Goal: Information Seeking & Learning: Learn about a topic

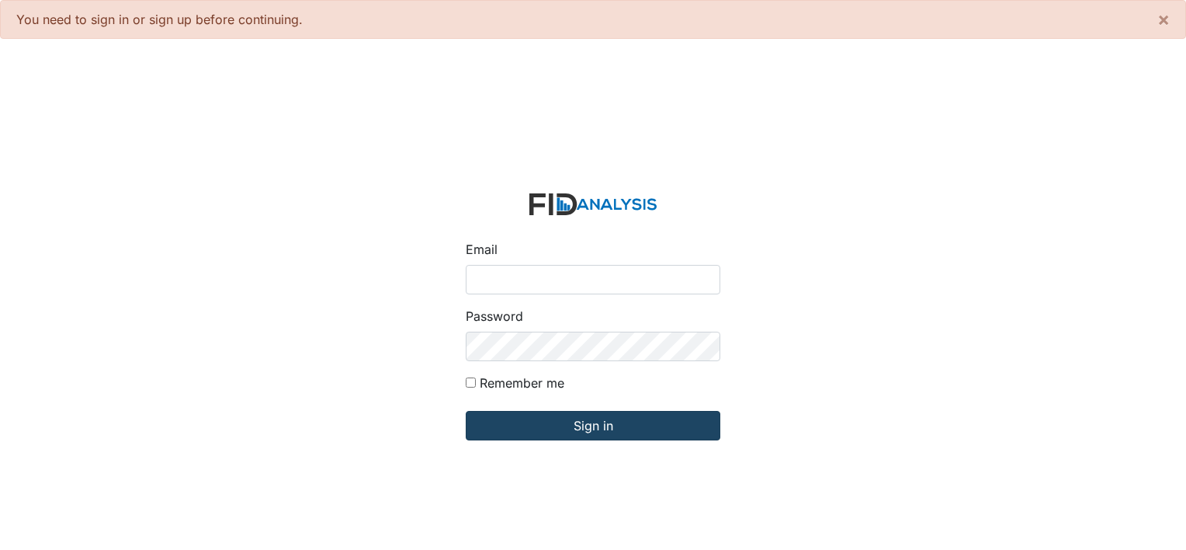
type input "[PERSON_NAME][EMAIL_ADDRESS][DOMAIN_NAME]"
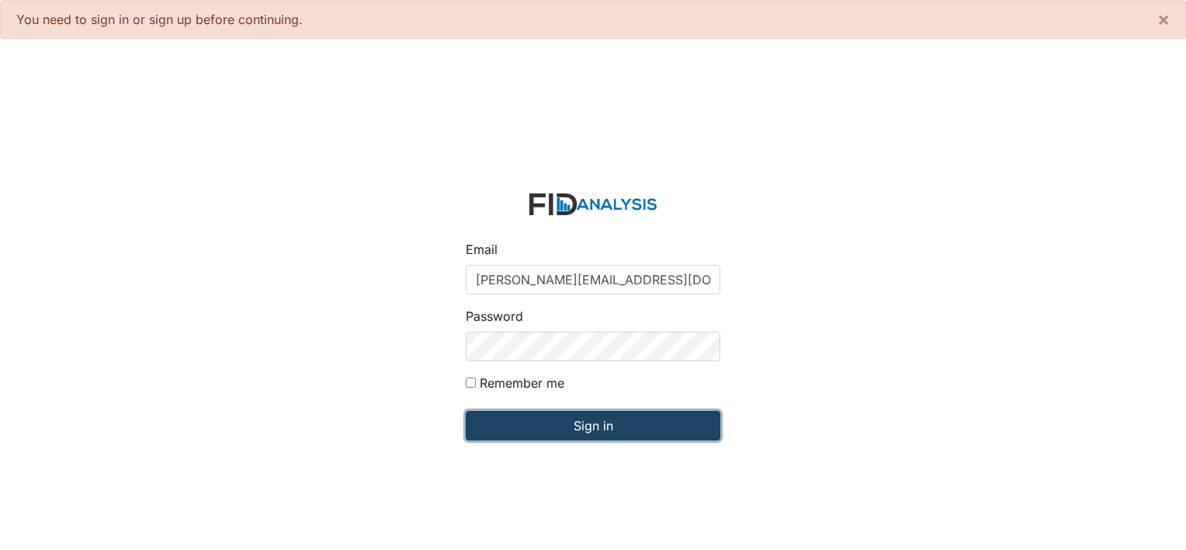
click at [586, 429] on input "Sign in" at bounding box center [593, 425] width 255 height 29
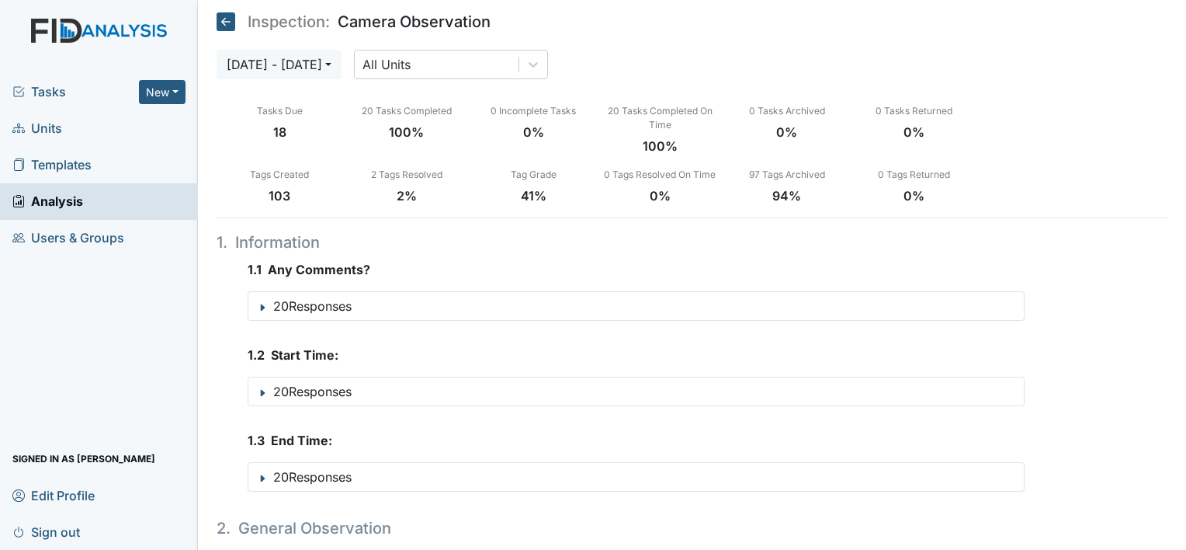
click at [52, 126] on span "Units" at bounding box center [37, 128] width 50 height 24
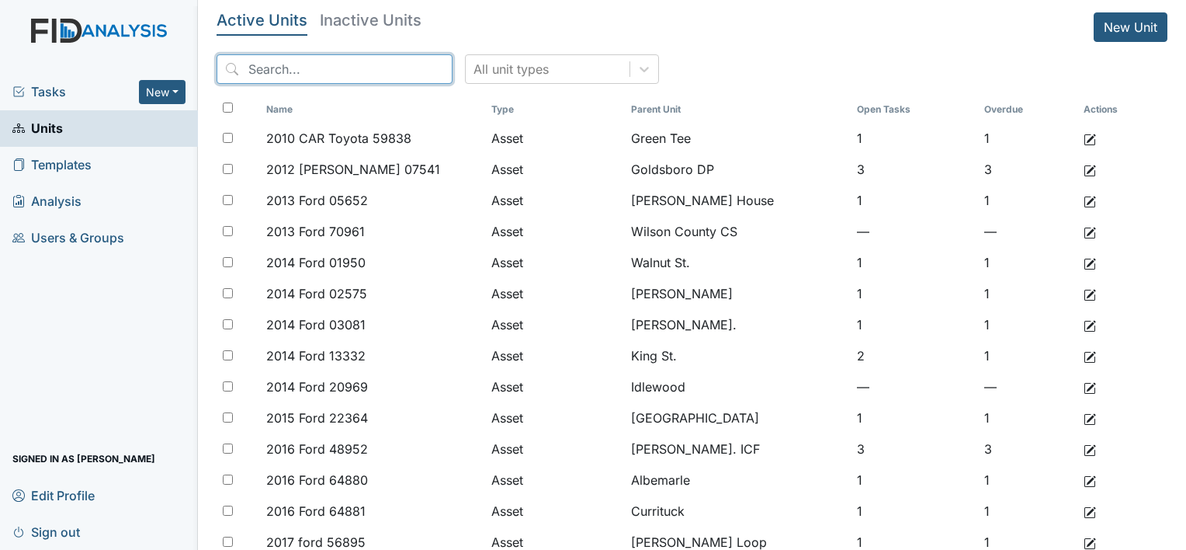
click at [338, 71] on input "search" at bounding box center [335, 68] width 236 height 29
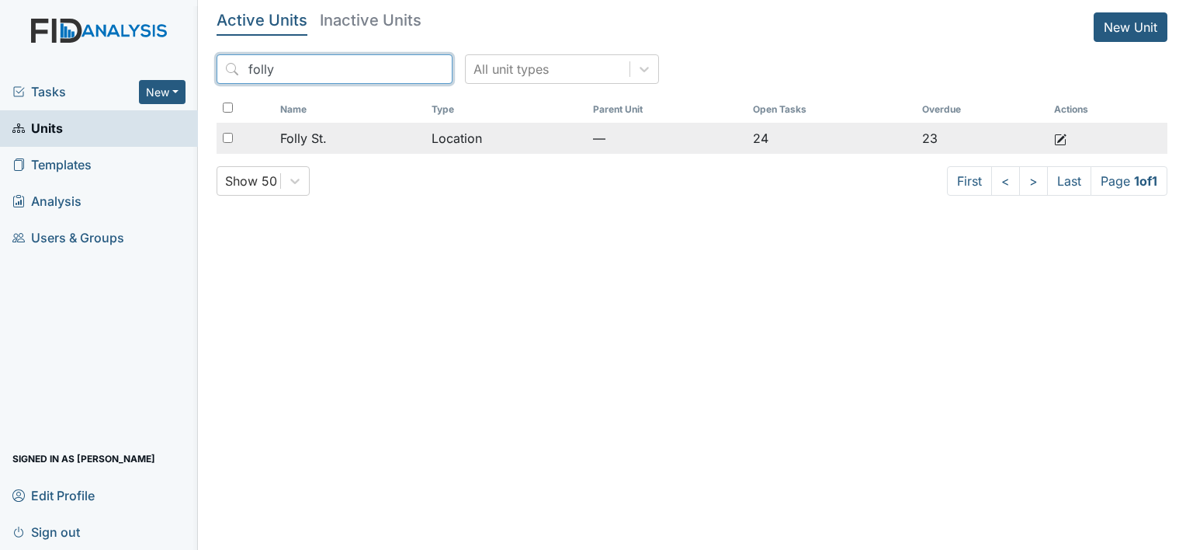
type input "folly"
click at [320, 137] on span "Folly St." at bounding box center [303, 138] width 47 height 19
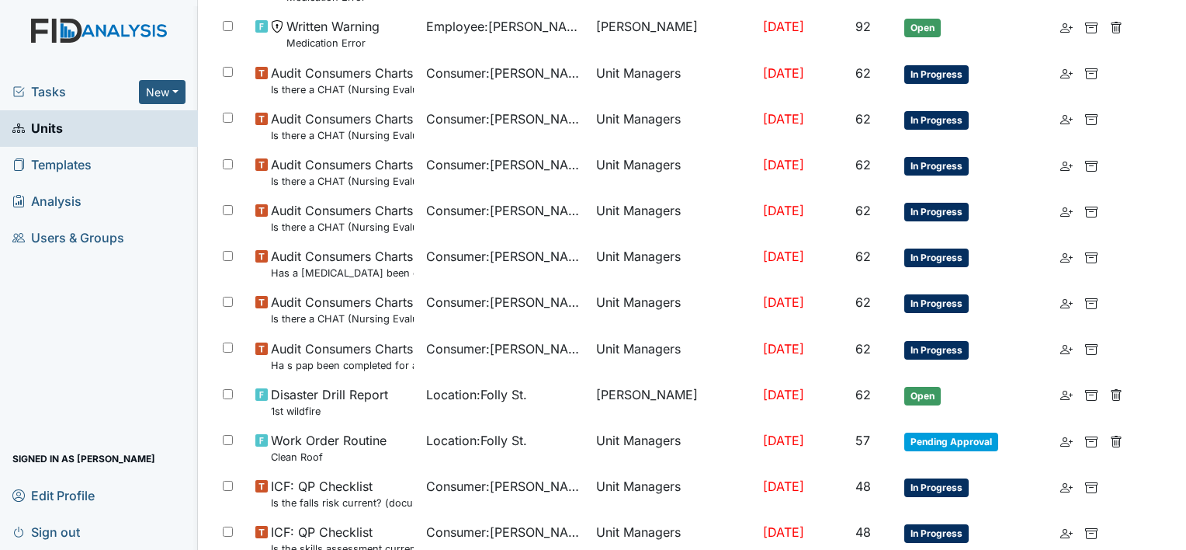
scroll to position [1001, 0]
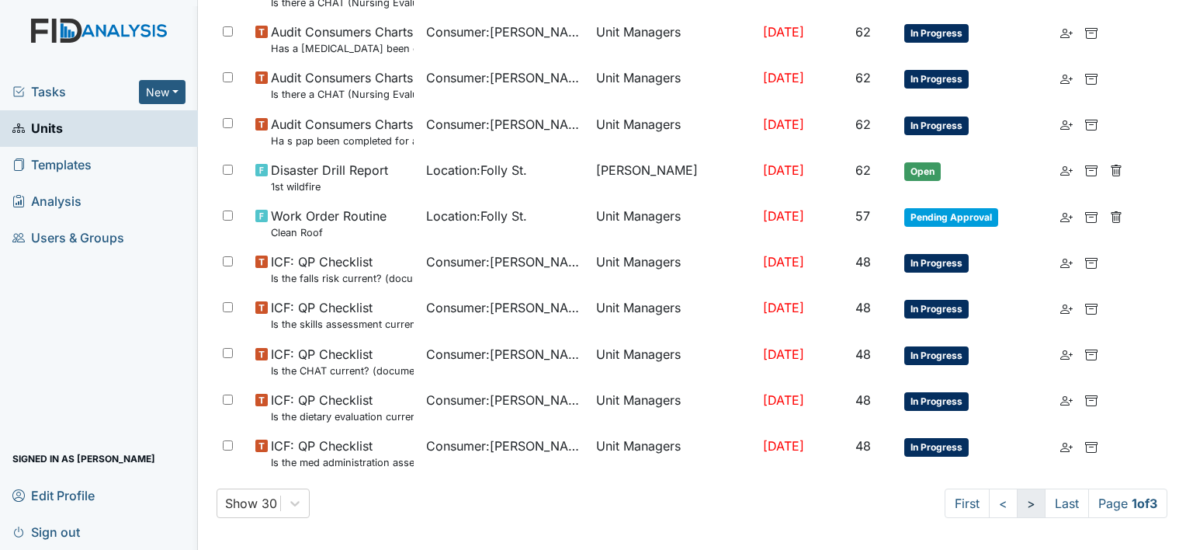
click at [1017, 505] on link ">" at bounding box center [1031, 502] width 29 height 29
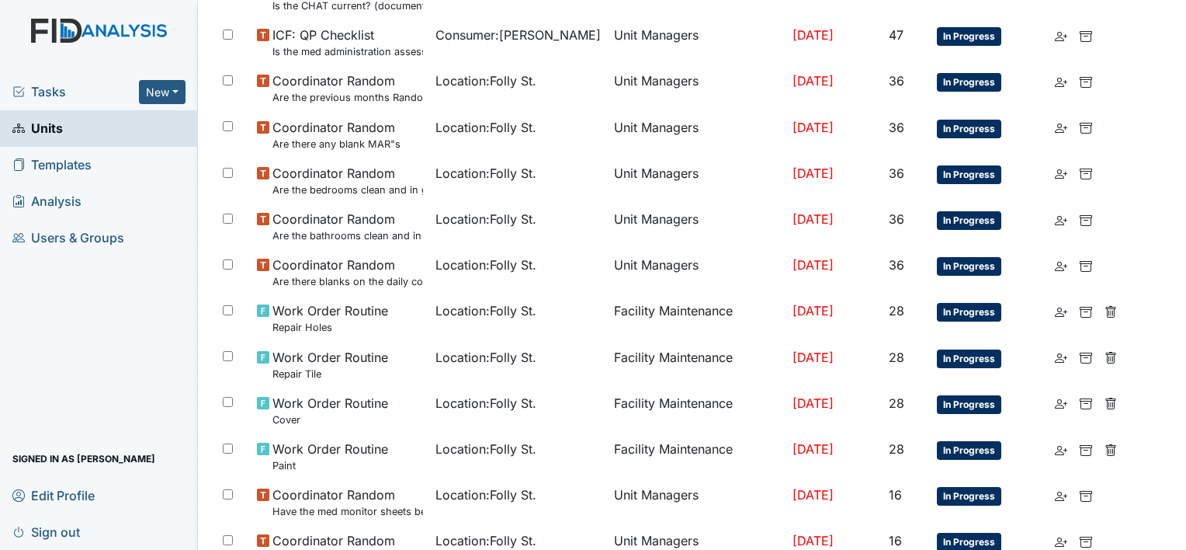
scroll to position [1098, 0]
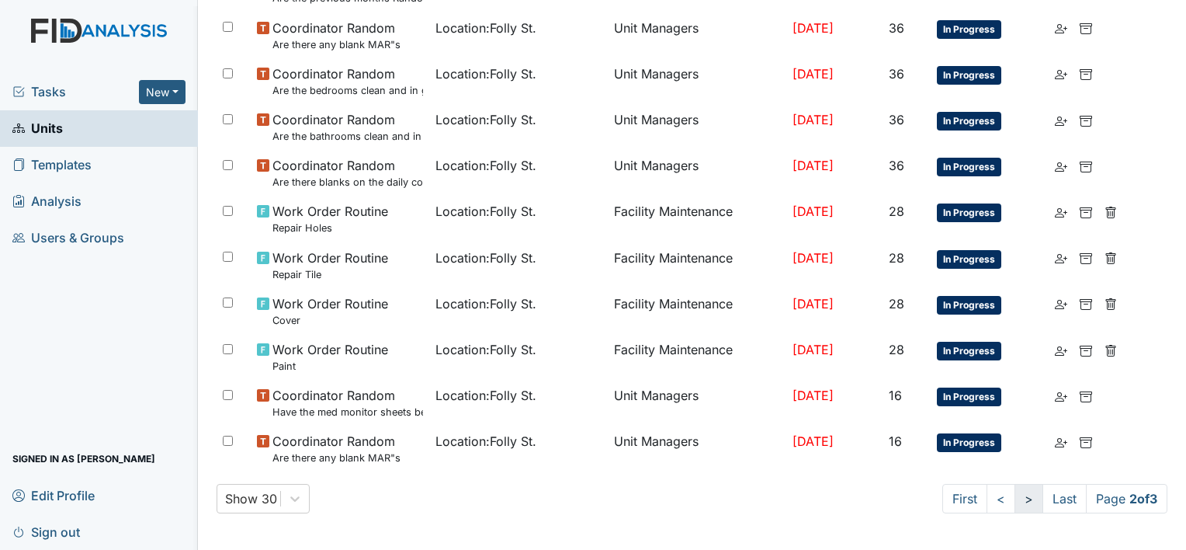
click at [1015, 502] on link ">" at bounding box center [1029, 498] width 29 height 29
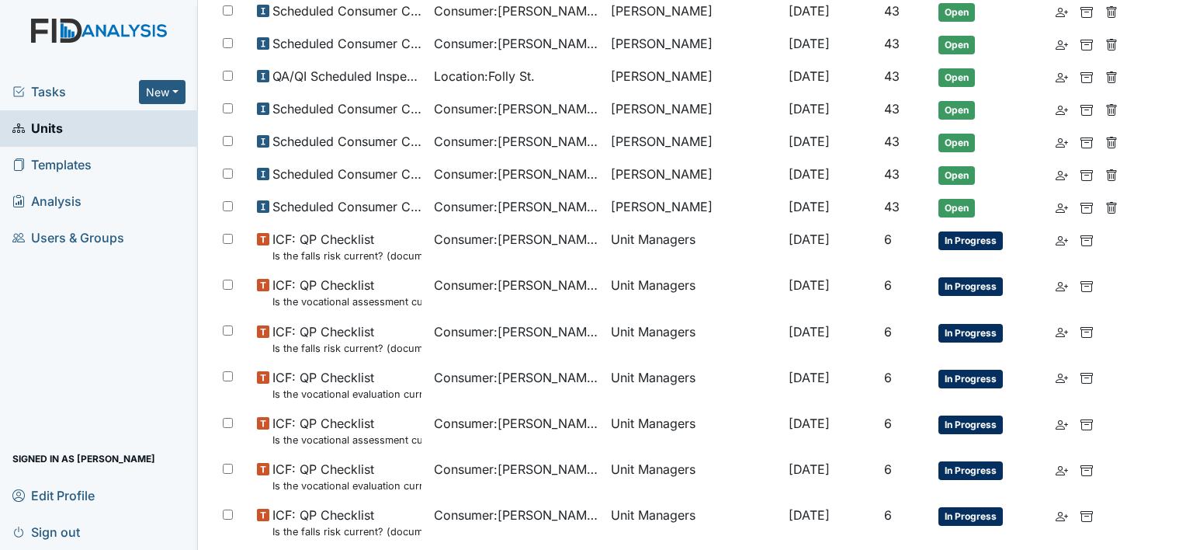
scroll to position [365, 0]
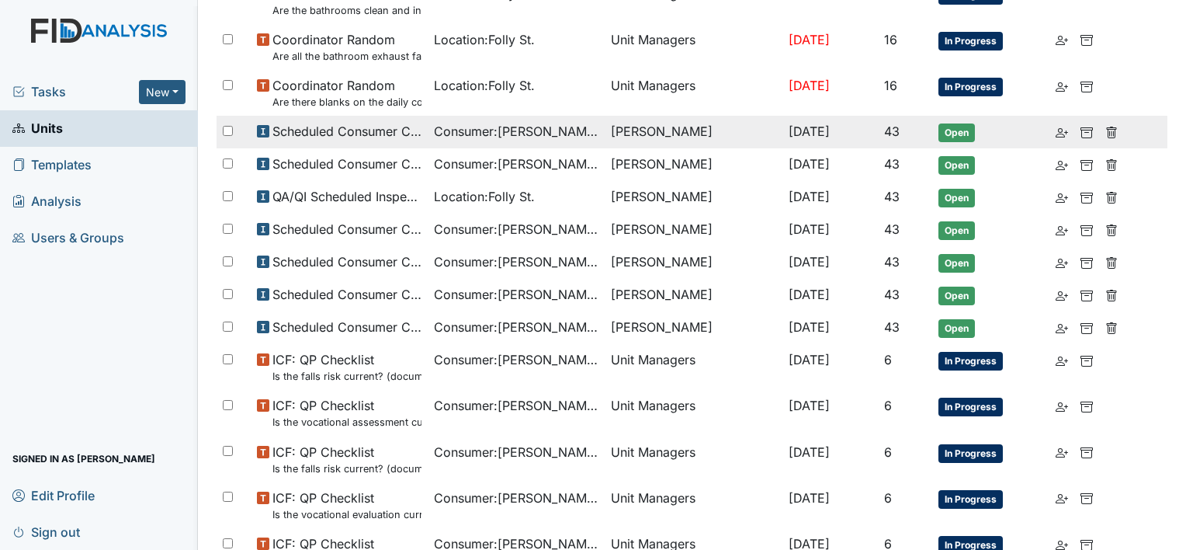
click at [366, 130] on span "Scheduled Consumer Chart Review" at bounding box center [346, 131] width 149 height 19
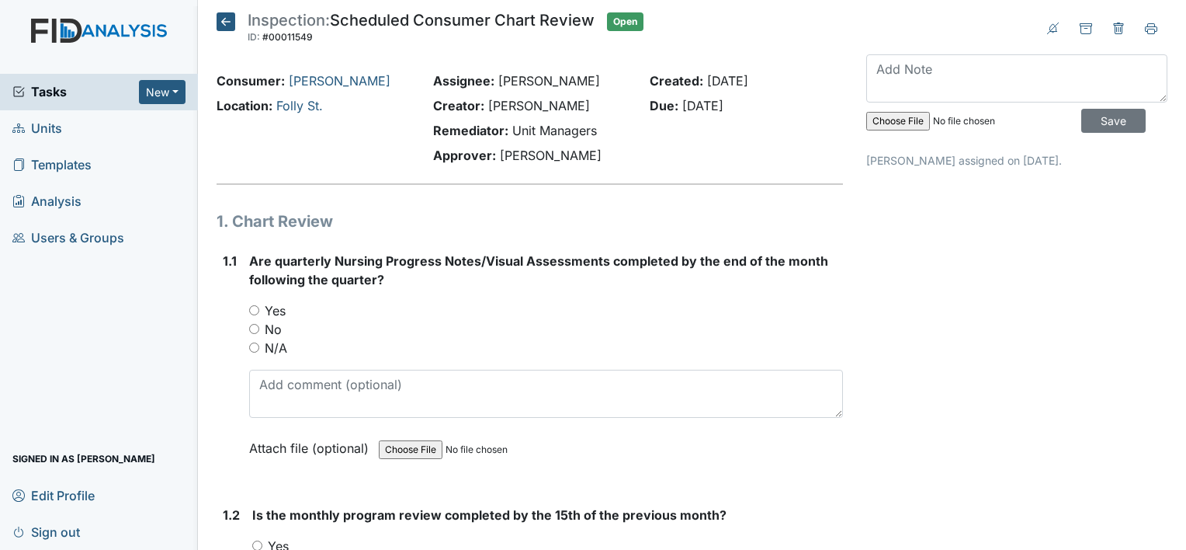
click at [58, 128] on span "Units" at bounding box center [37, 128] width 50 height 24
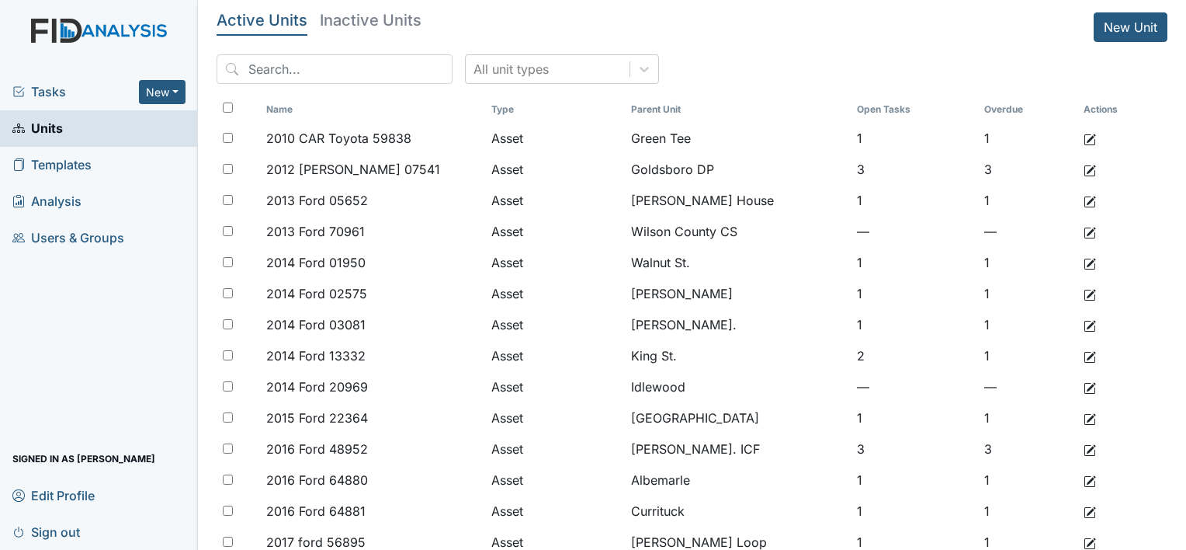
click at [54, 88] on span "Tasks" at bounding box center [75, 91] width 127 height 19
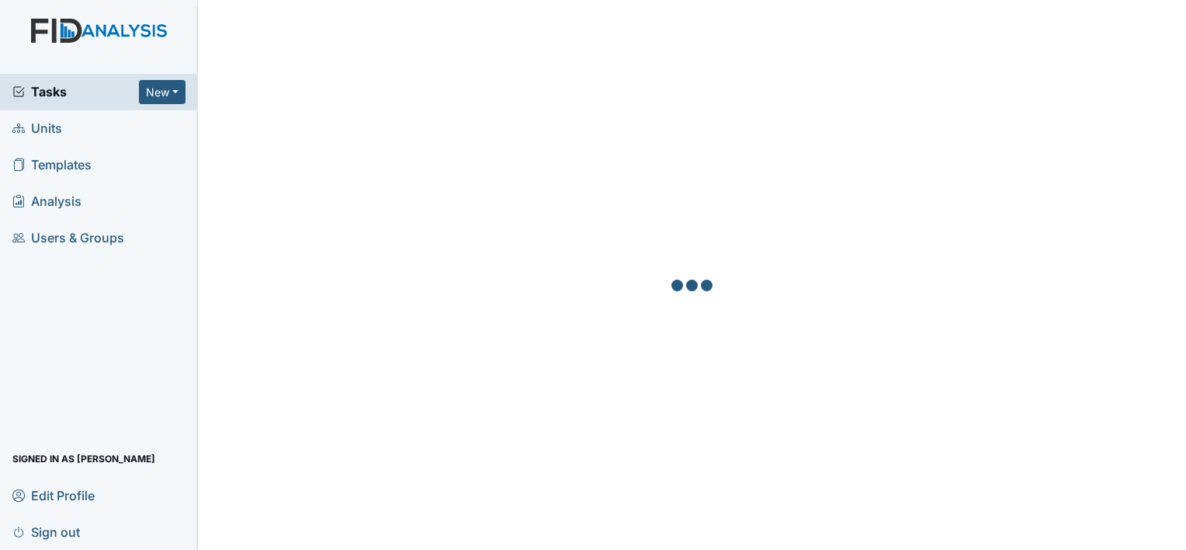
click at [43, 129] on span "Units" at bounding box center [37, 128] width 50 height 24
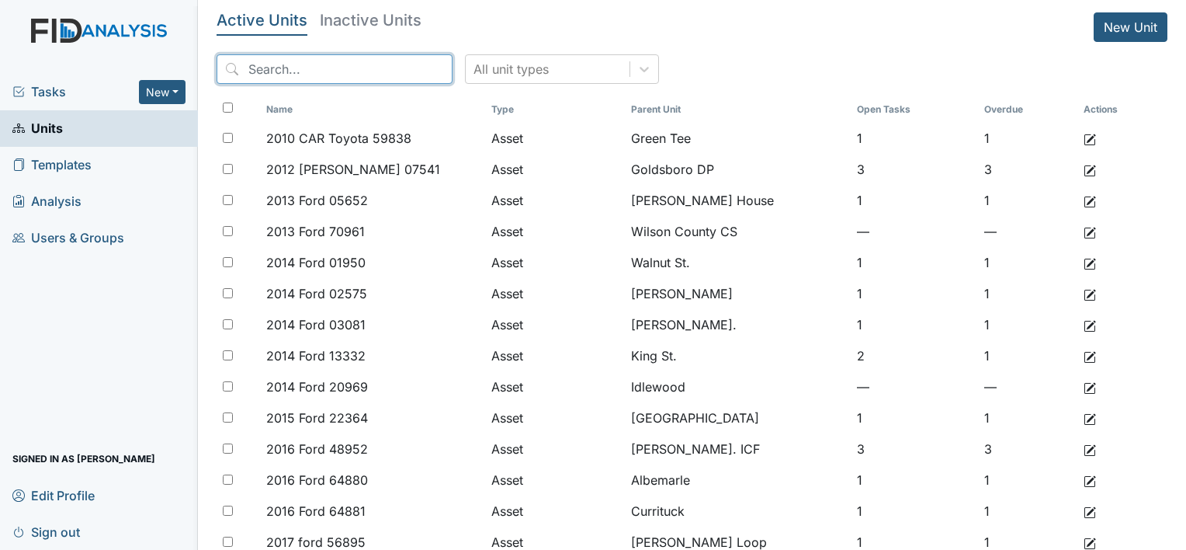
click at [332, 75] on input "search" at bounding box center [335, 68] width 236 height 29
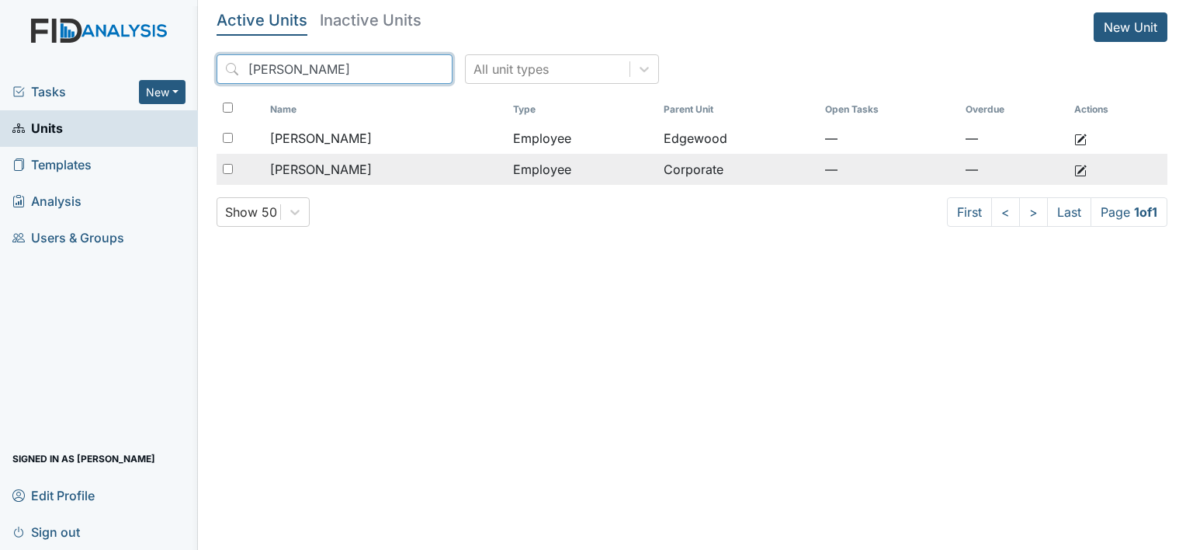
type input "donna"
click at [344, 174] on span "Smith, Donna" at bounding box center [321, 169] width 102 height 19
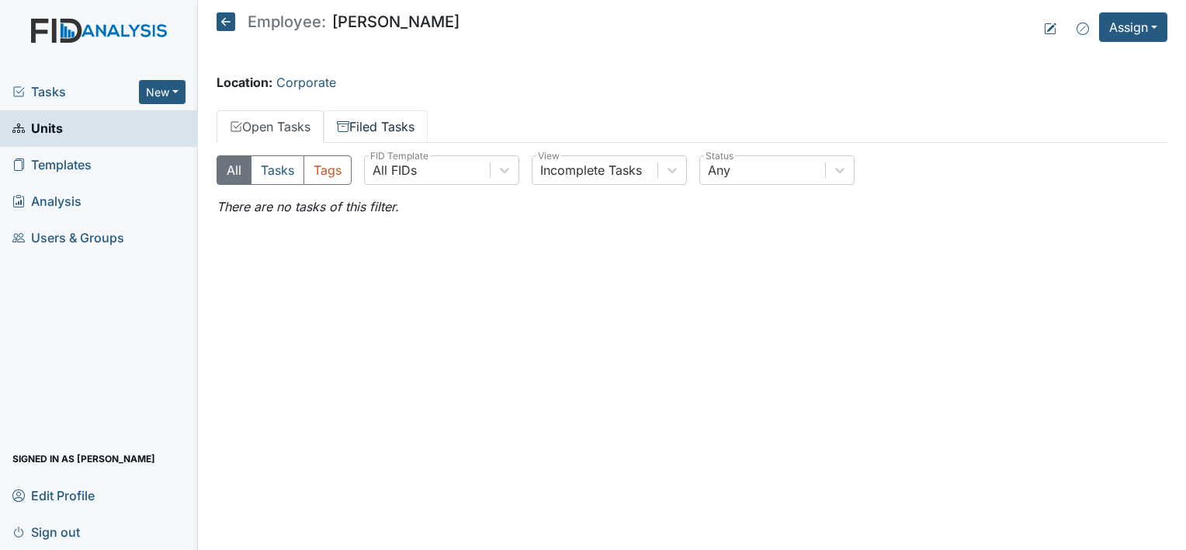
click at [420, 127] on link "Filed Tasks" at bounding box center [376, 126] width 104 height 33
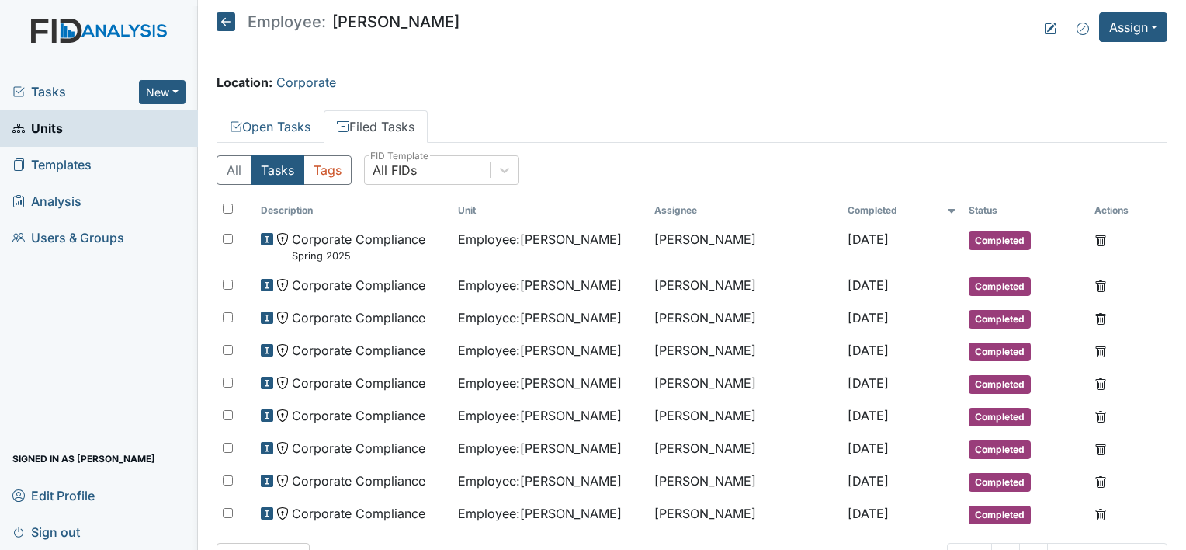
click at [50, 128] on span "Units" at bounding box center [37, 128] width 50 height 24
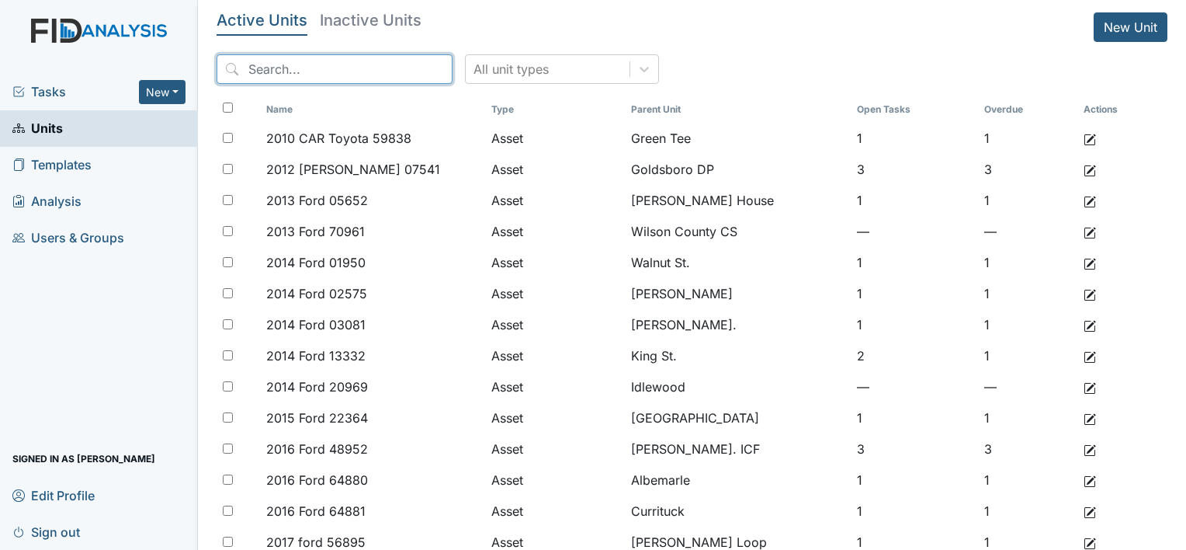
click at [288, 71] on input "search" at bounding box center [335, 68] width 236 height 29
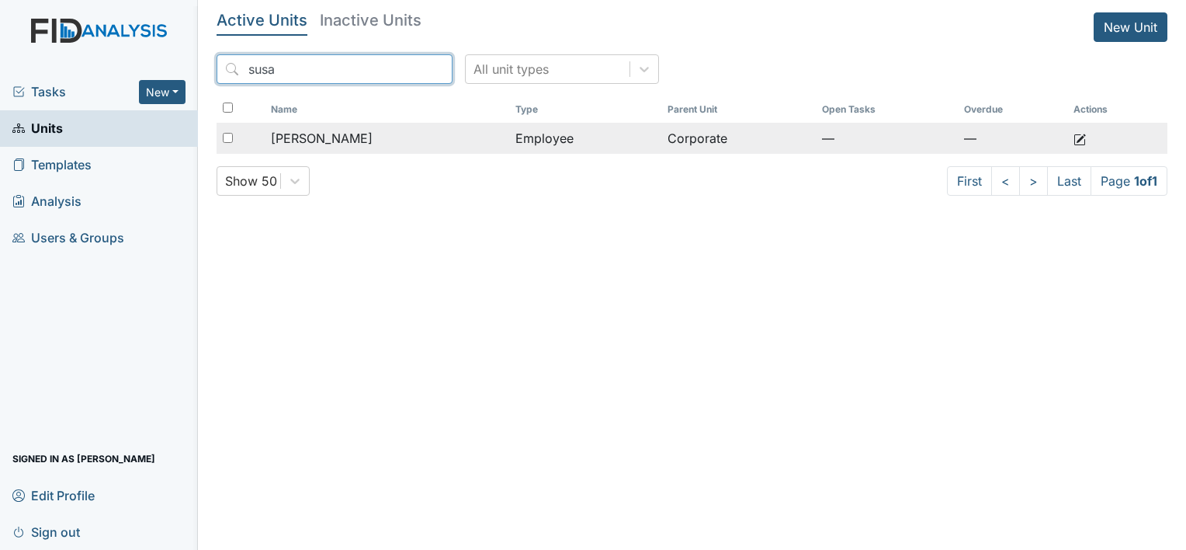
type input "susa"
click at [335, 137] on span "[PERSON_NAME]" at bounding box center [322, 138] width 102 height 19
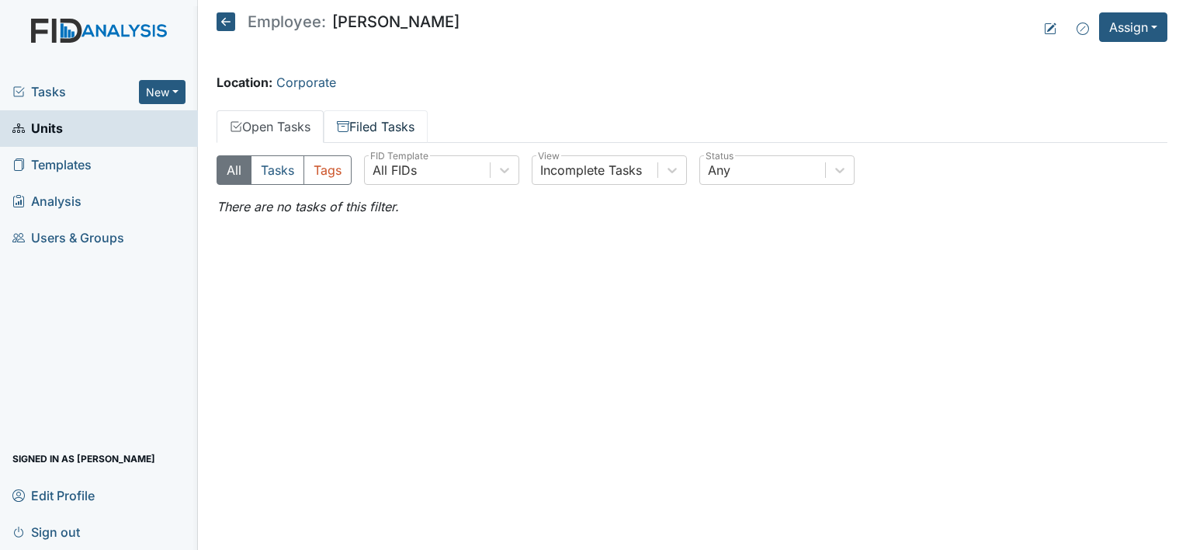
click at [397, 125] on link "Filed Tasks" at bounding box center [376, 126] width 104 height 33
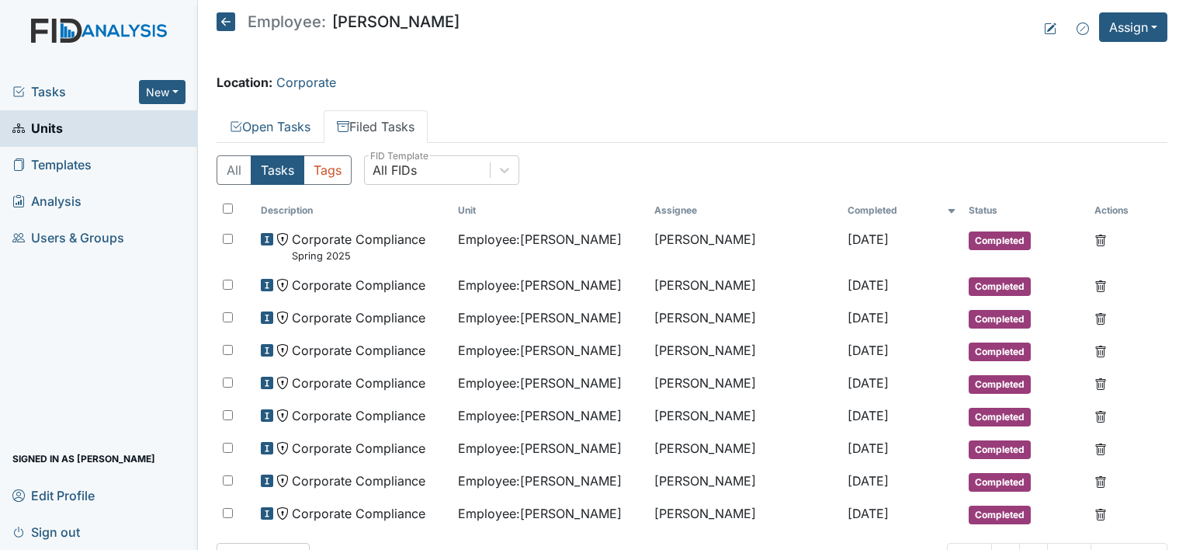
click at [60, 203] on span "Analysis" at bounding box center [46, 201] width 69 height 24
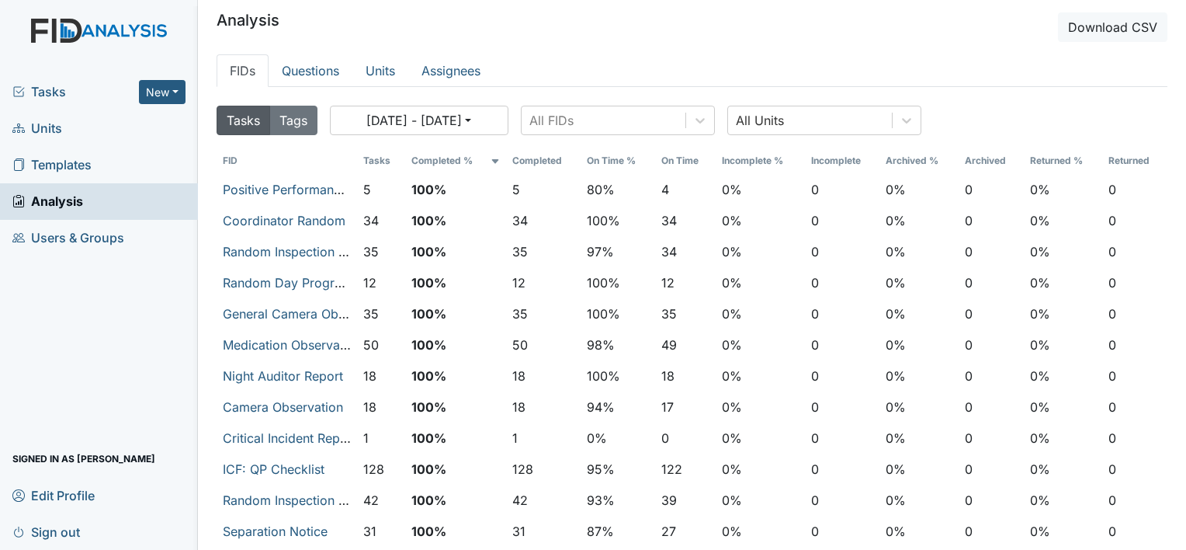
click at [57, 95] on span "Tasks" at bounding box center [75, 91] width 127 height 19
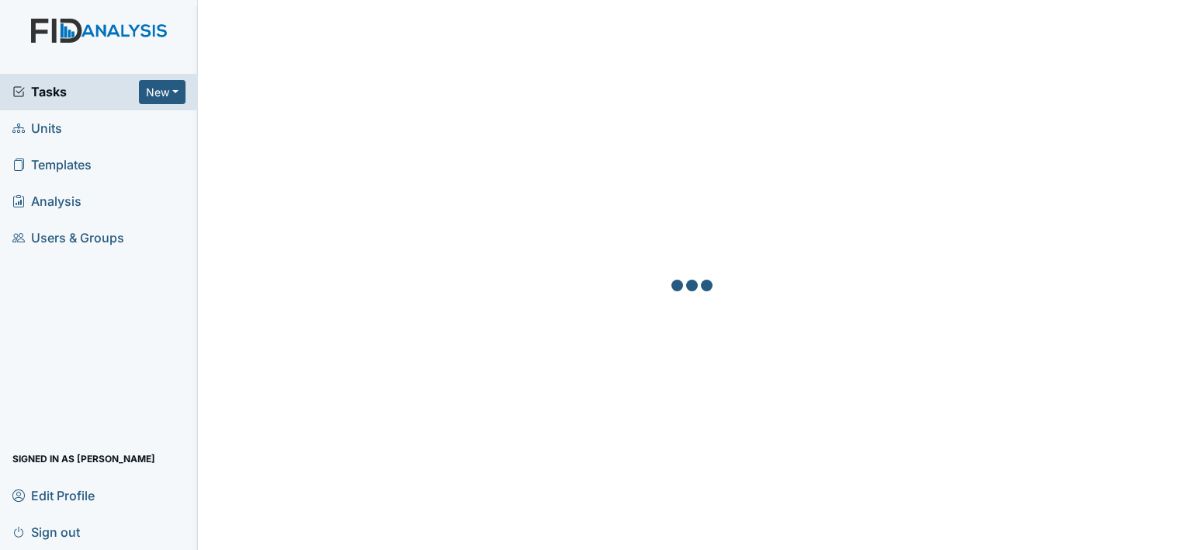
click at [65, 87] on span "Tasks" at bounding box center [75, 91] width 127 height 19
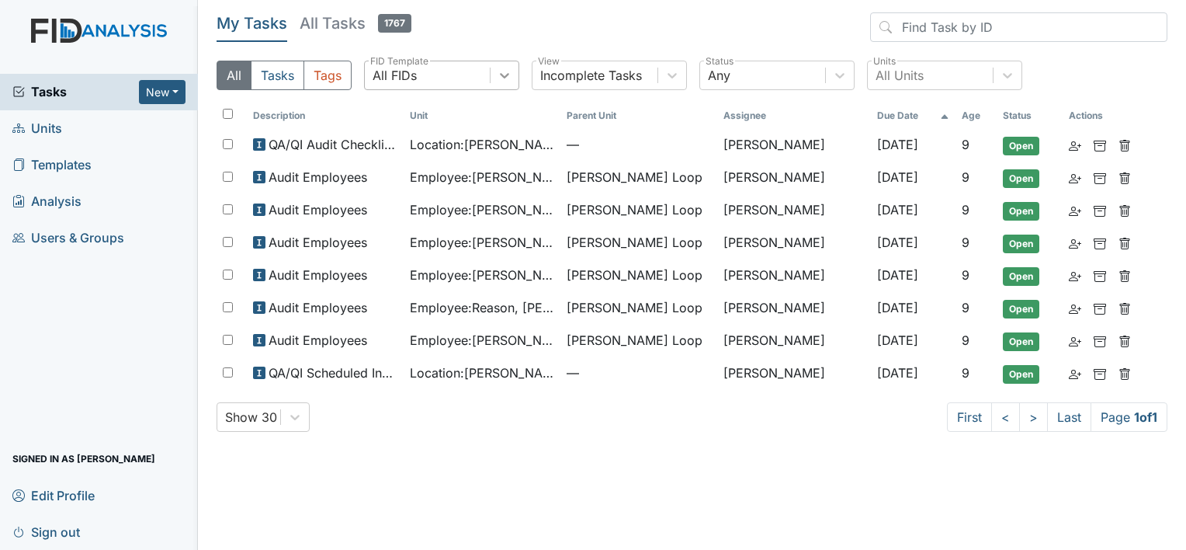
click at [503, 77] on icon at bounding box center [504, 75] width 9 height 5
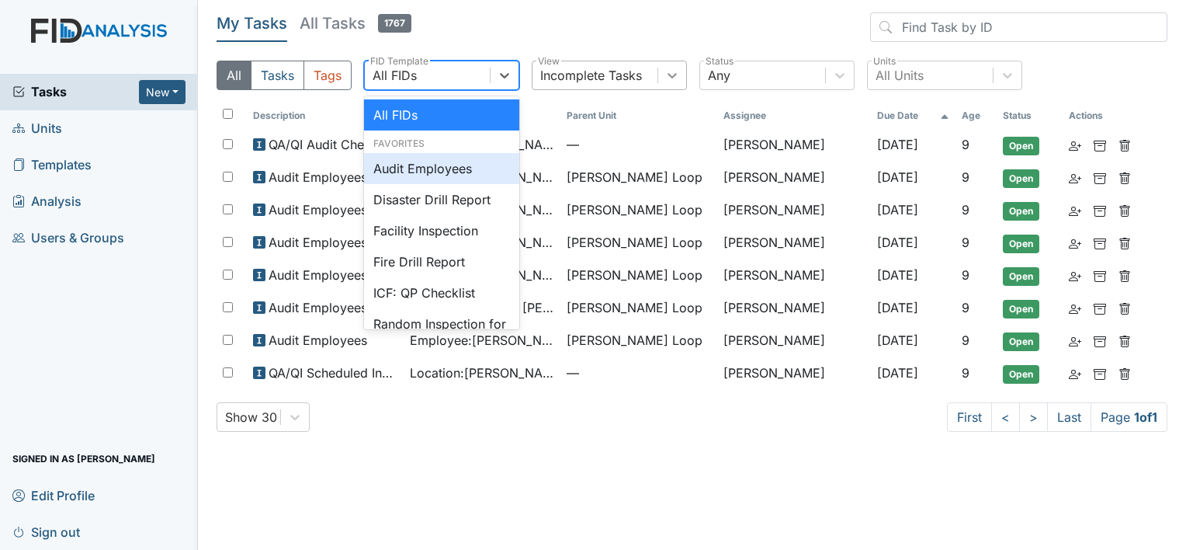
click at [673, 78] on icon at bounding box center [673, 76] width 16 height 16
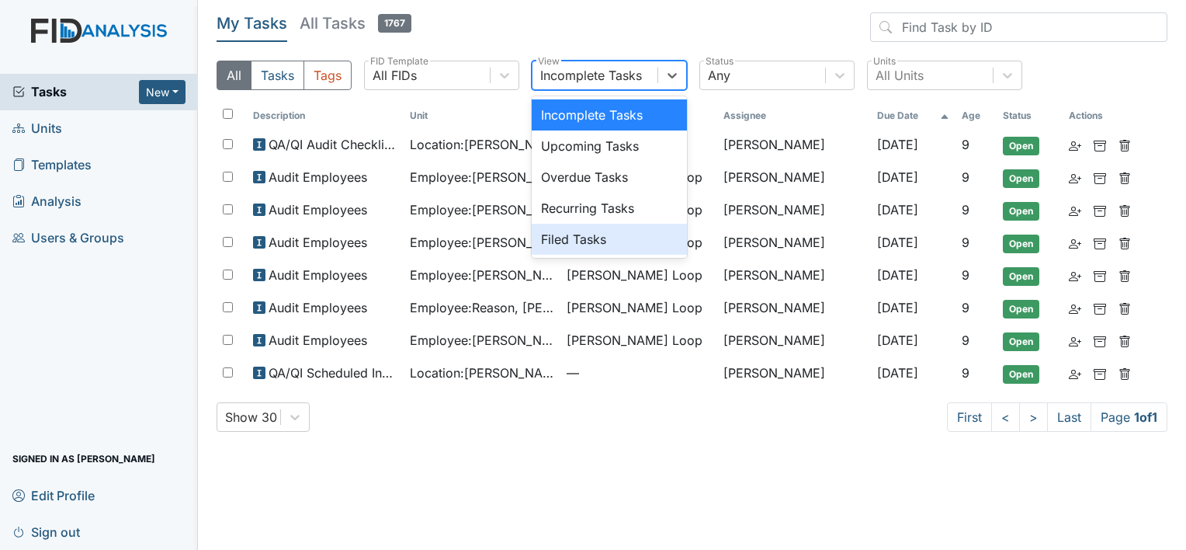
click at [585, 242] on div "Filed Tasks" at bounding box center [609, 239] width 155 height 31
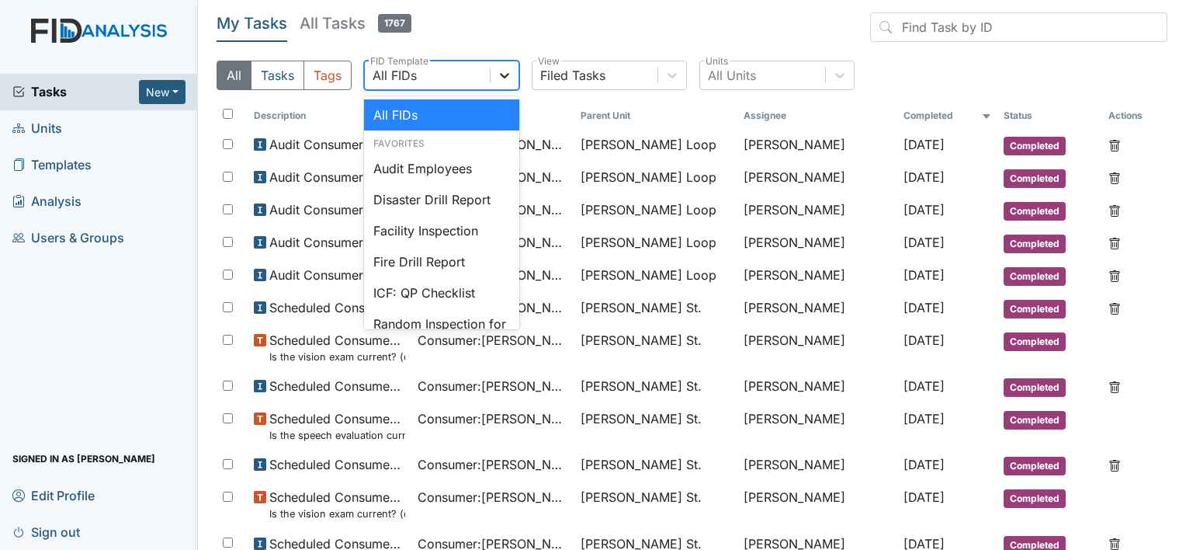
click at [503, 81] on icon at bounding box center [505, 76] width 16 height 16
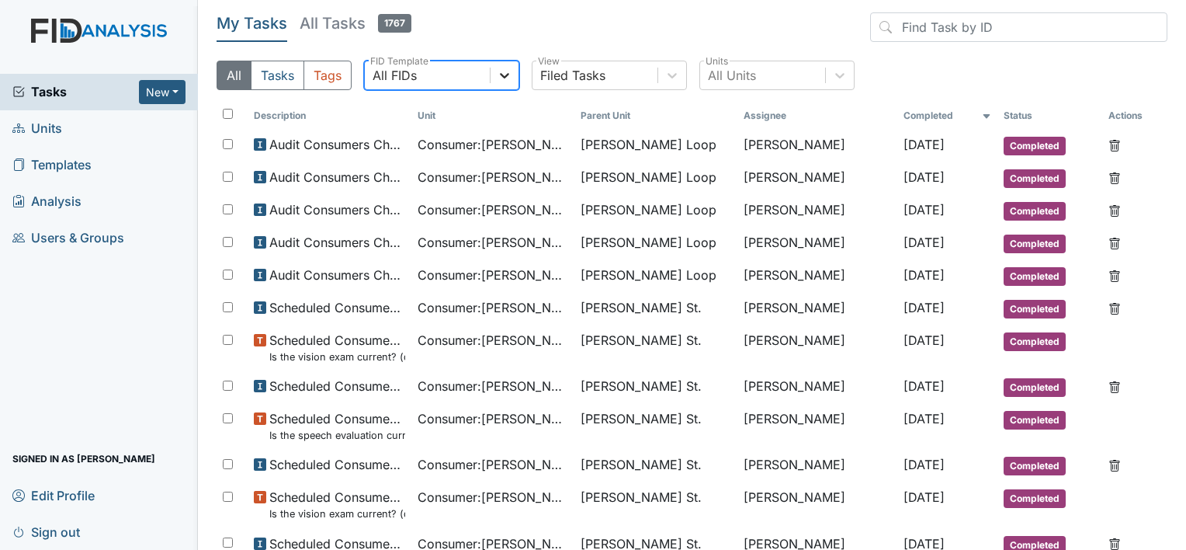
click at [503, 82] on icon at bounding box center [505, 76] width 16 height 16
click at [840, 77] on icon at bounding box center [839, 75] width 9 height 5
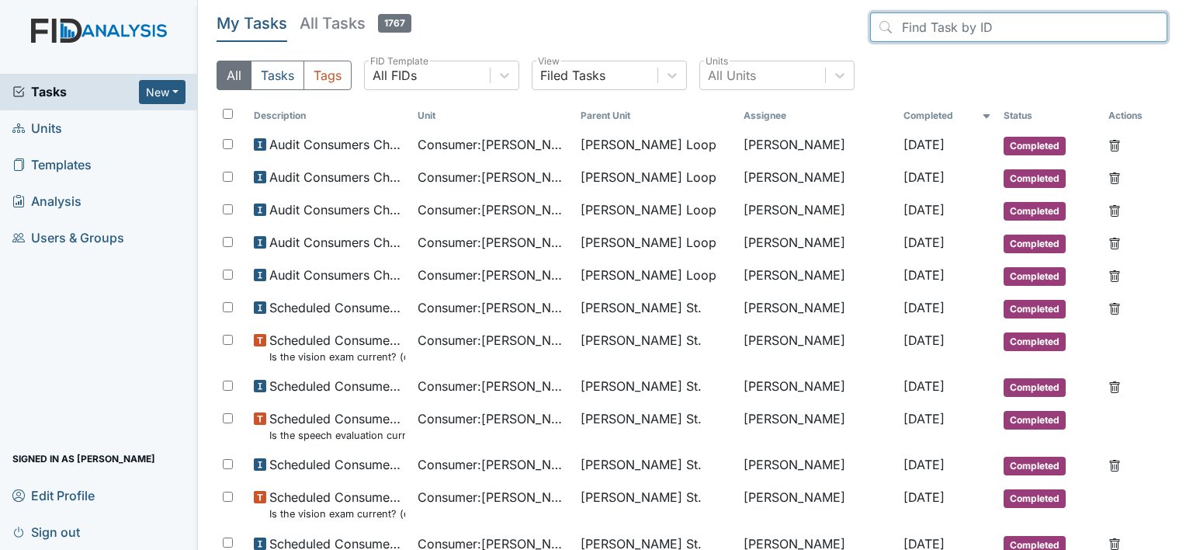
click at [966, 36] on input "search" at bounding box center [1018, 26] width 297 height 29
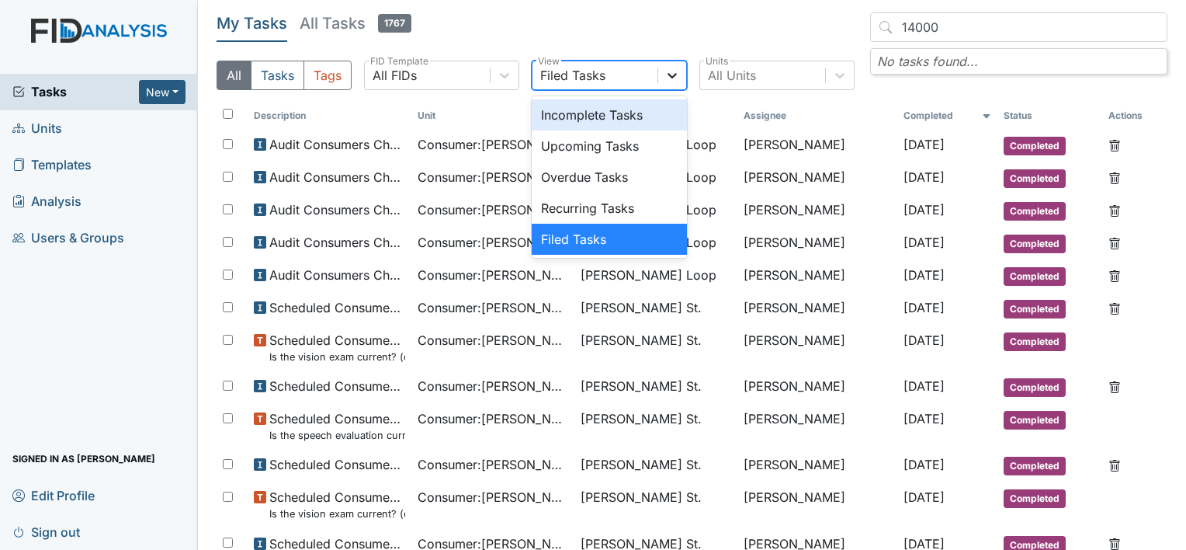
click at [671, 77] on icon at bounding box center [672, 75] width 9 height 5
click at [593, 118] on div "Incomplete Tasks" at bounding box center [609, 114] width 155 height 31
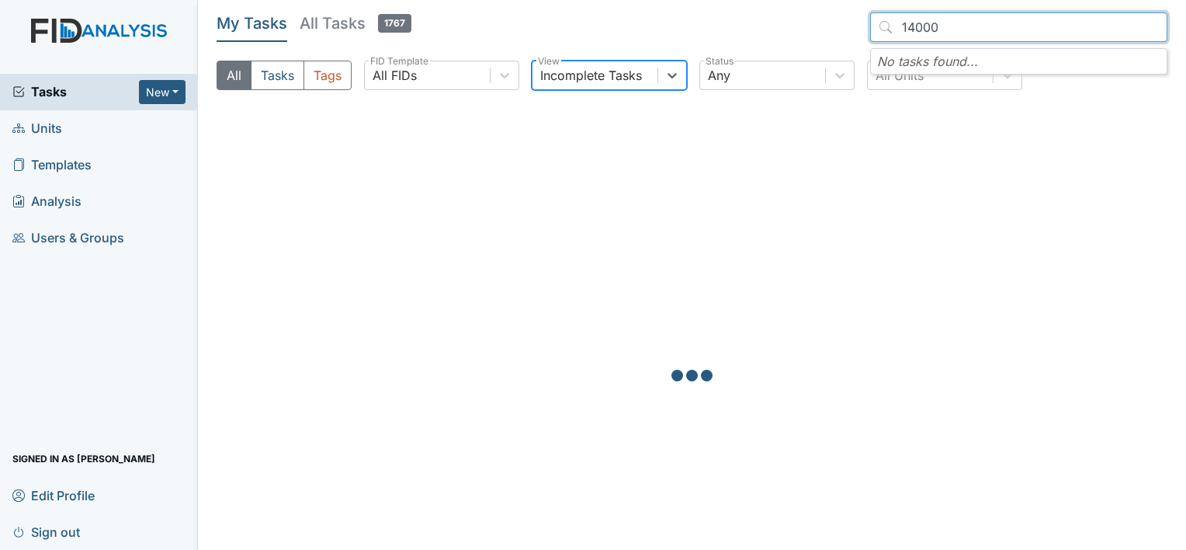
click at [966, 26] on input "14000" at bounding box center [1018, 26] width 297 height 29
click at [962, 24] on input "14000" at bounding box center [1018, 26] width 297 height 29
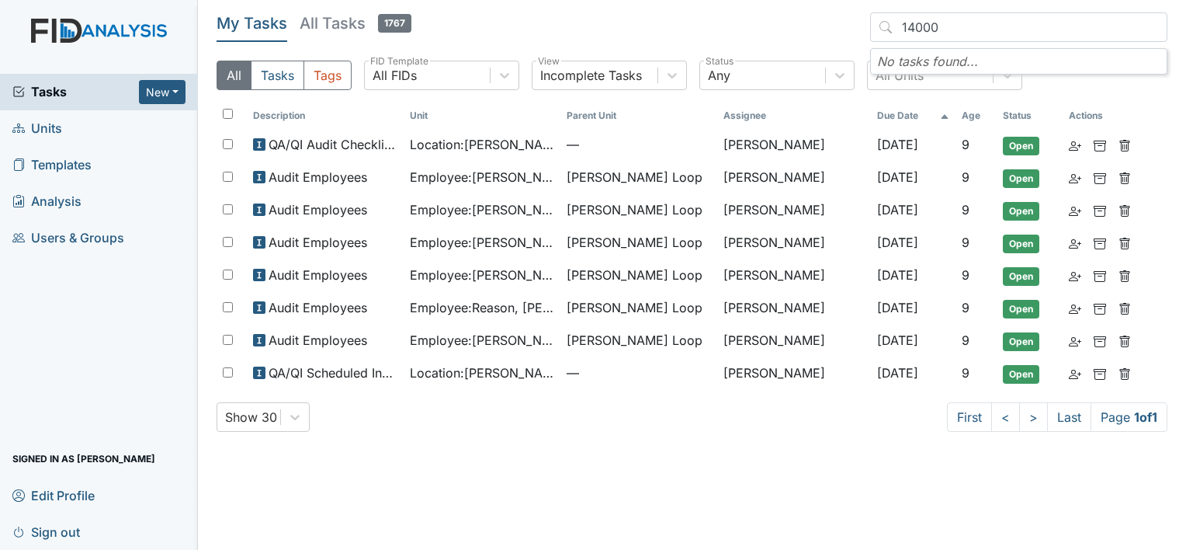
click at [671, 20] on header "My Tasks All Tasks 1767 14000 No tasks found..." at bounding box center [692, 30] width 951 height 36
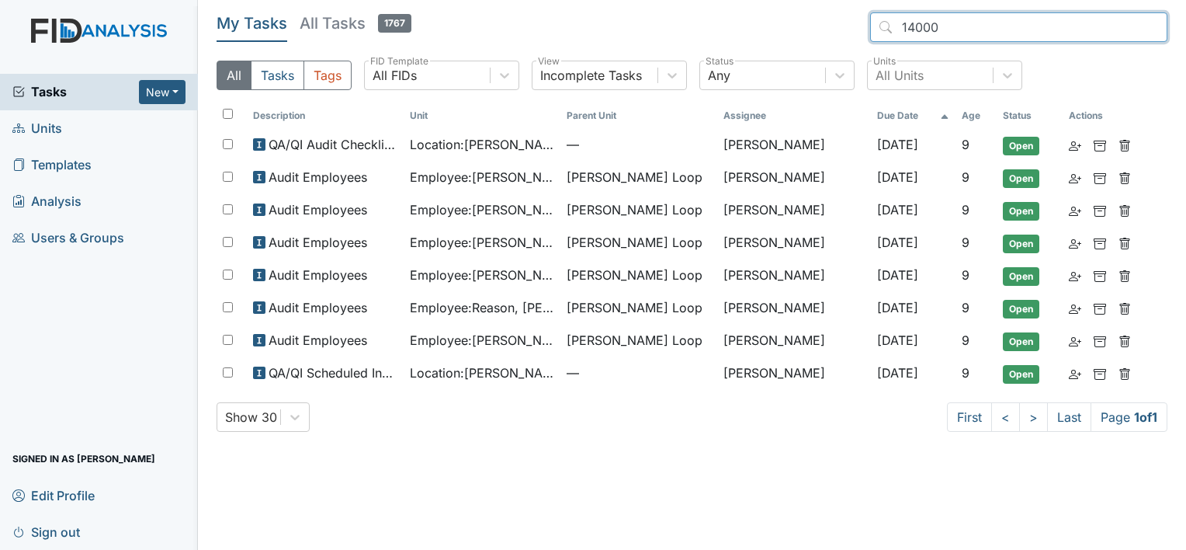
click at [956, 33] on input "14000" at bounding box center [1018, 26] width 297 height 29
click at [955, 19] on input "14000" at bounding box center [1018, 26] width 297 height 29
drag, startPoint x: 955, startPoint y: 19, endPoint x: 895, endPoint y: 26, distance: 60.1
click at [895, 26] on input "14000" at bounding box center [1018, 26] width 297 height 29
type input "14000"
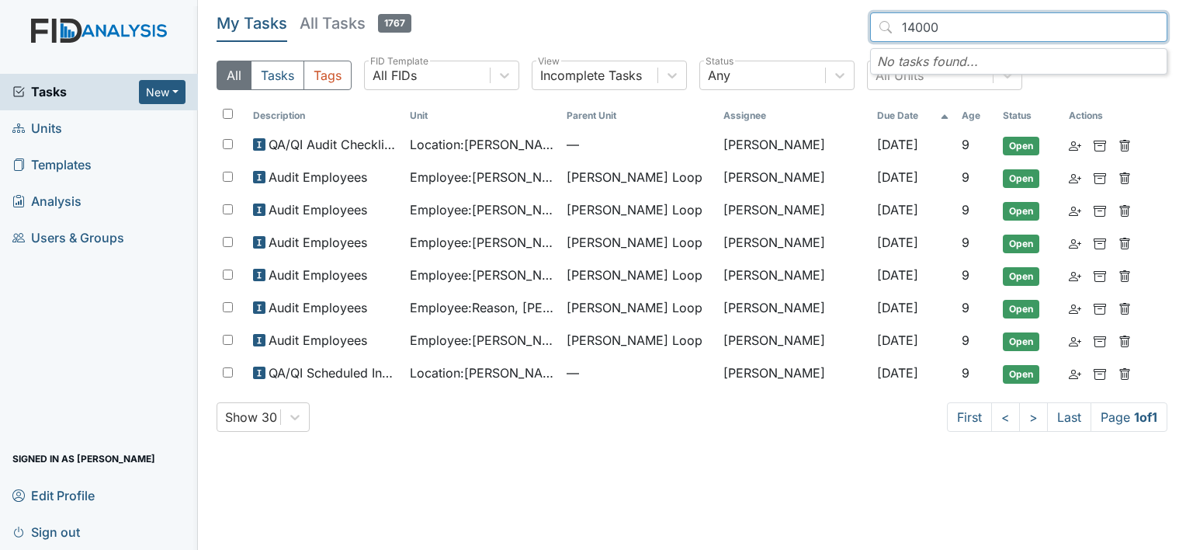
click at [974, 30] on input "14000" at bounding box center [1018, 26] width 297 height 29
drag, startPoint x: 966, startPoint y: 30, endPoint x: 887, endPoint y: 34, distance: 78.5
click at [887, 34] on input "14000" at bounding box center [1018, 26] width 297 height 29
click at [570, 15] on header "My Tasks All Tasks 1767 14000 No tasks found..." at bounding box center [692, 30] width 951 height 36
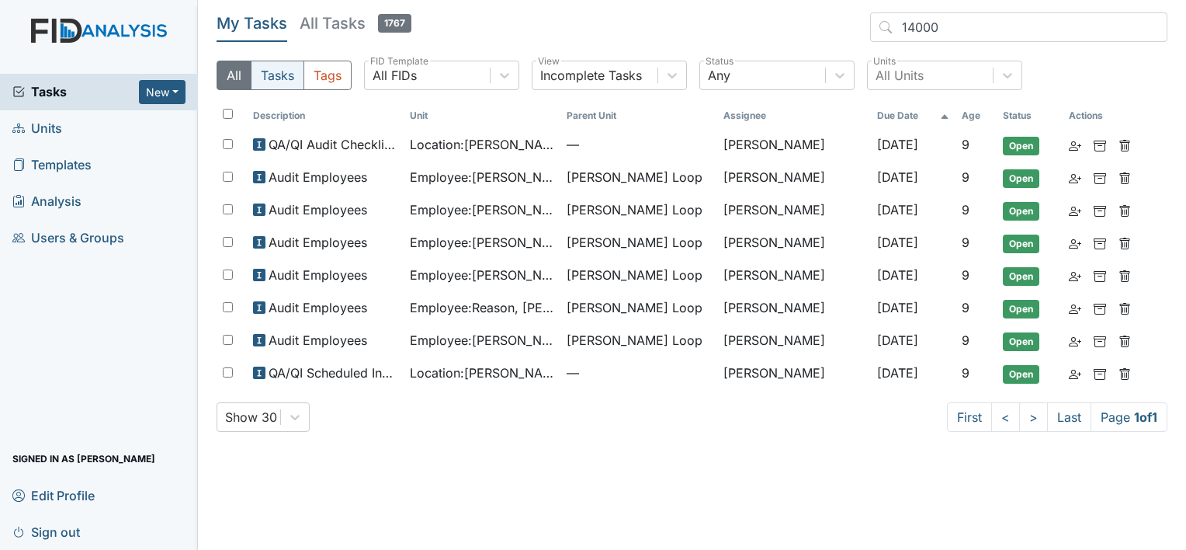
click at [281, 72] on button "Tasks" at bounding box center [278, 75] width 54 height 29
click at [338, 71] on button "Tags" at bounding box center [328, 75] width 48 height 29
click at [501, 74] on icon at bounding box center [504, 75] width 9 height 5
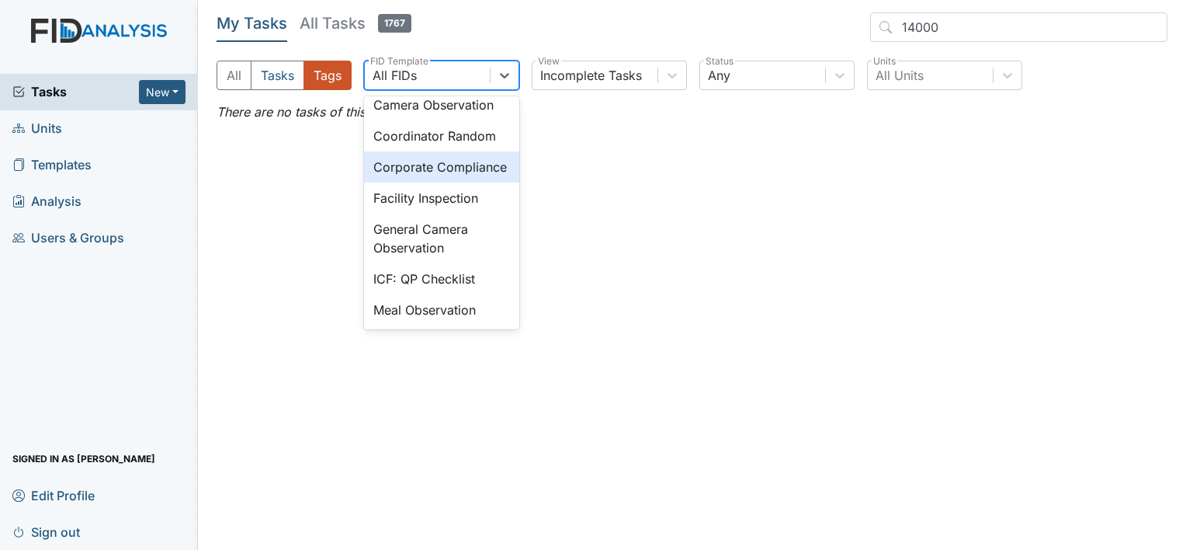
scroll to position [1242, 0]
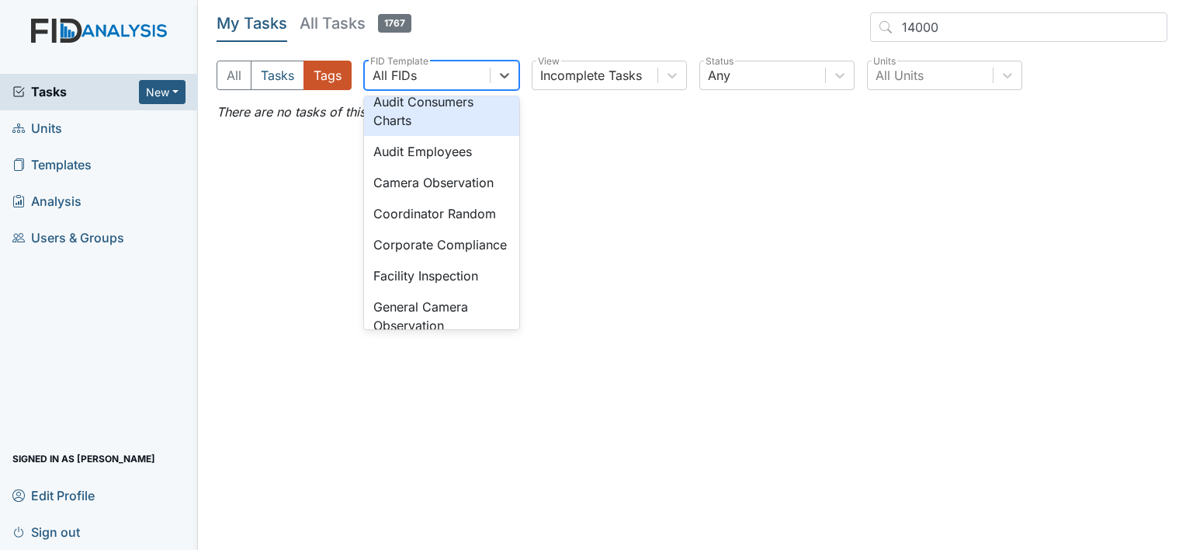
click at [429, 136] on div "Audit Consumers Charts" at bounding box center [441, 111] width 155 height 50
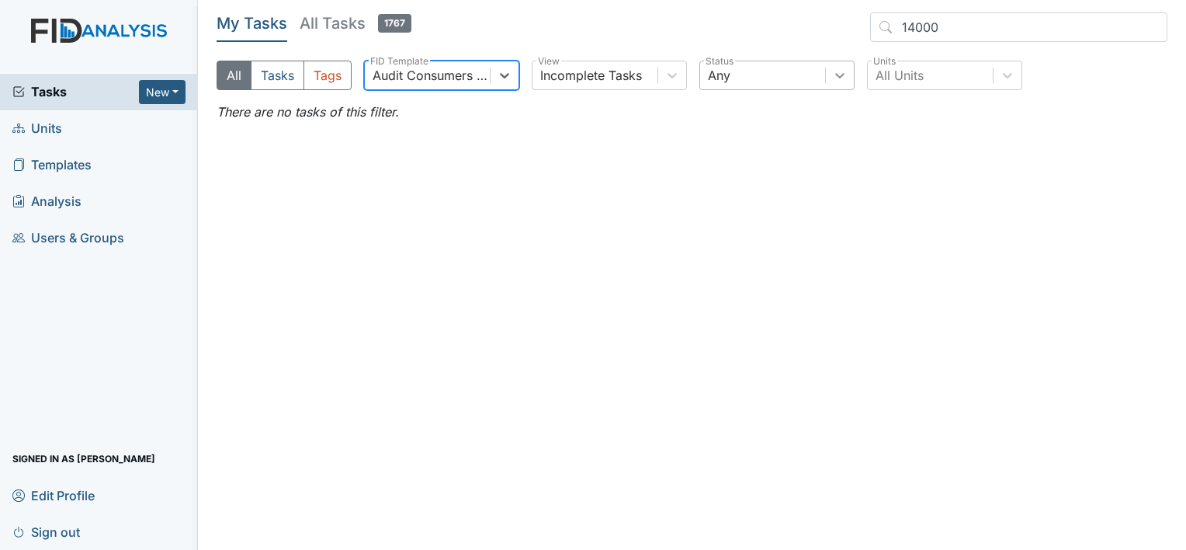
click at [845, 82] on icon at bounding box center [840, 76] width 16 height 16
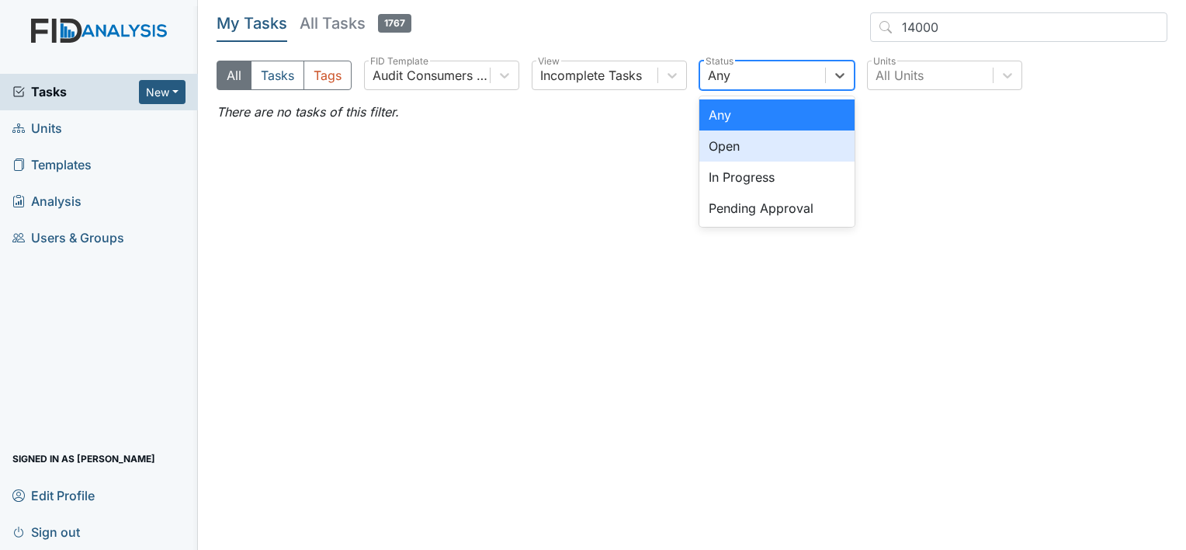
click at [798, 144] on div "Open" at bounding box center [776, 145] width 155 height 31
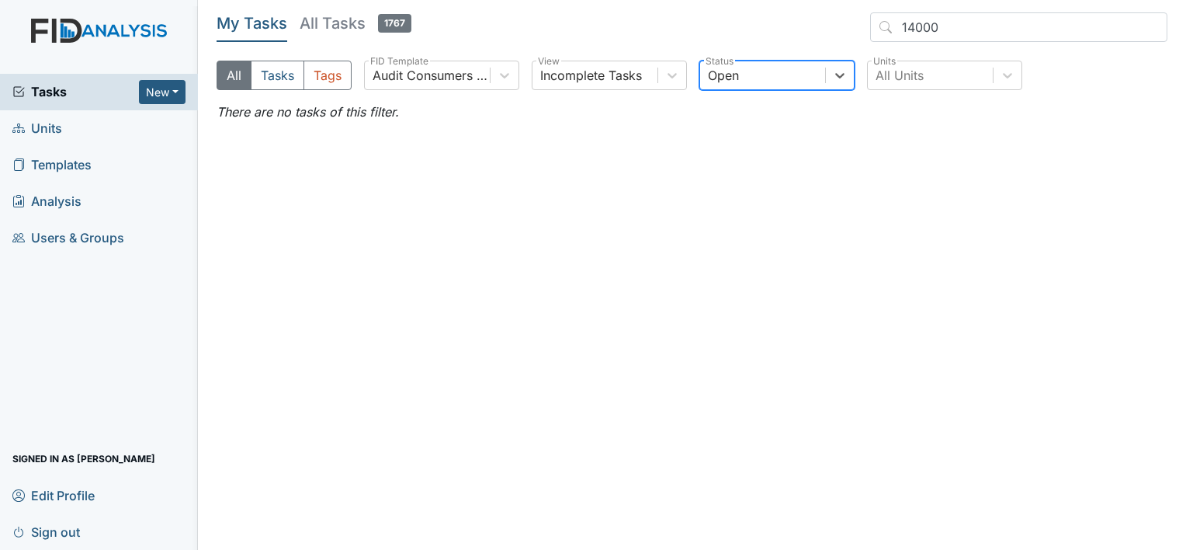
click at [71, 230] on span "Users & Groups" at bounding box center [68, 238] width 112 height 24
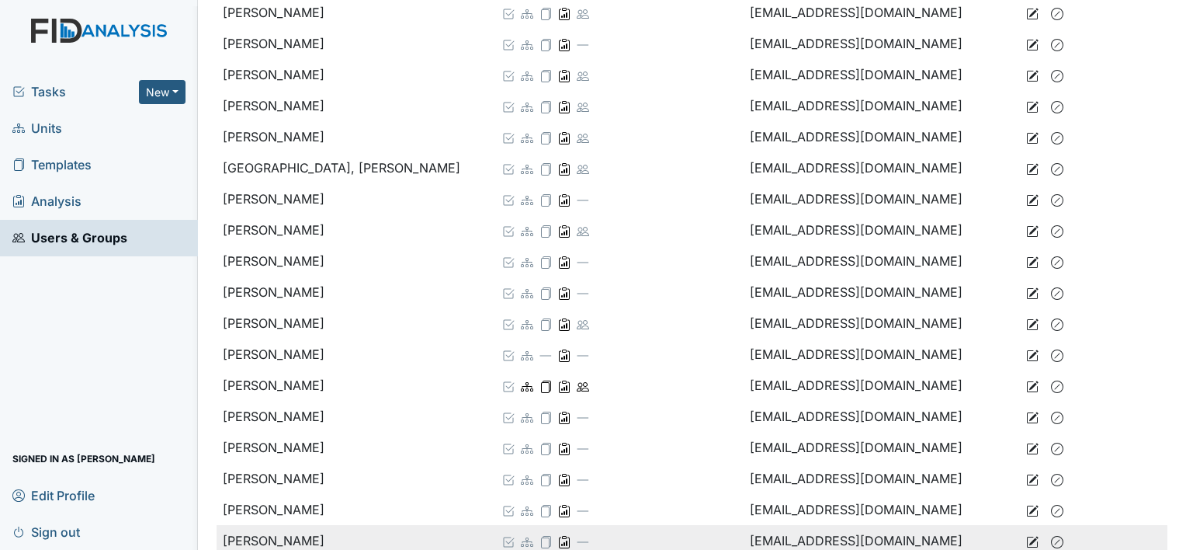
scroll to position [2484, 0]
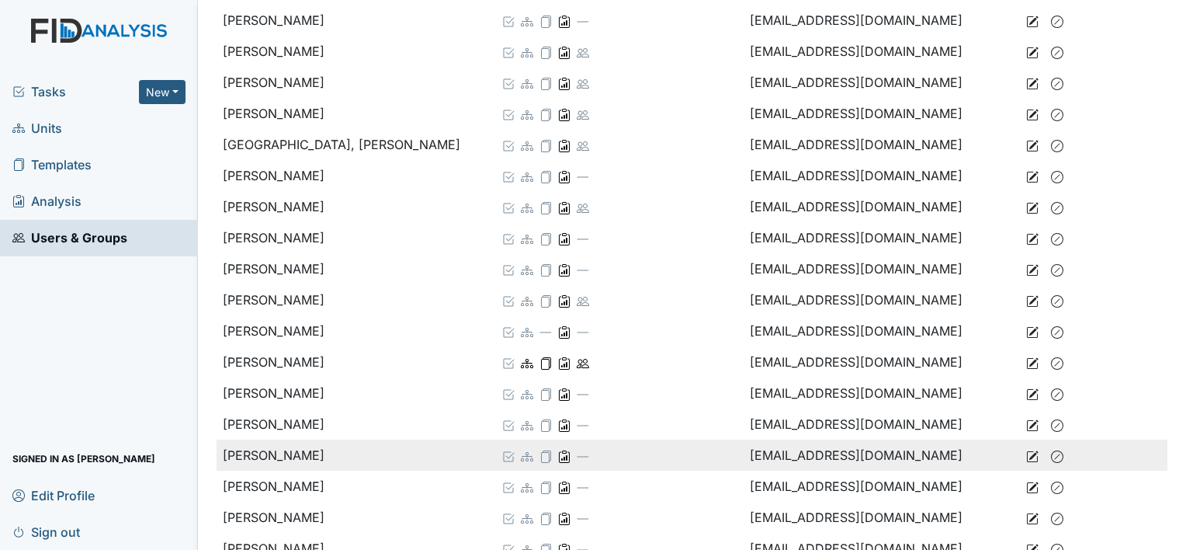
click at [279, 461] on td "[PERSON_NAME]" at bounding box center [355, 454] width 276 height 31
click at [285, 456] on td "Smith, Donna" at bounding box center [355, 454] width 276 height 31
click at [1029, 456] on icon at bounding box center [1033, 454] width 9 height 9
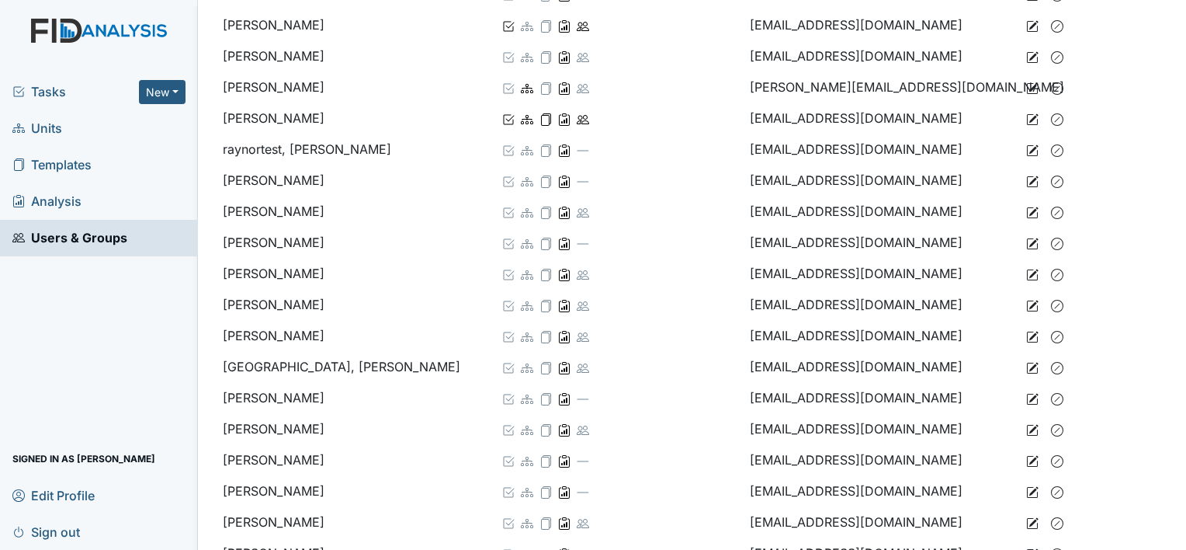
scroll to position [2251, 0]
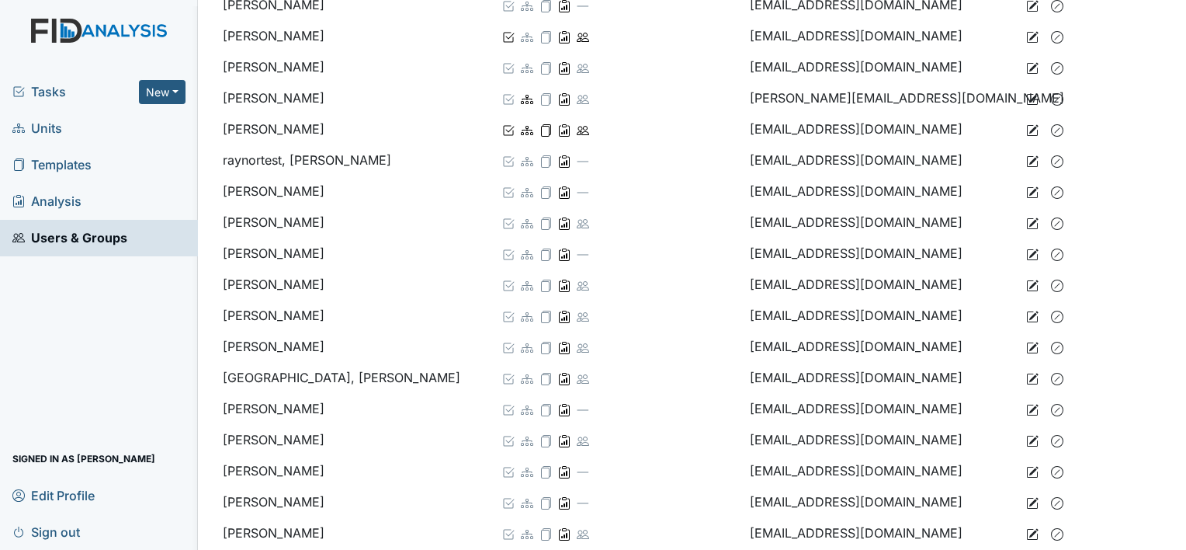
click at [57, 203] on span "Analysis" at bounding box center [46, 201] width 69 height 24
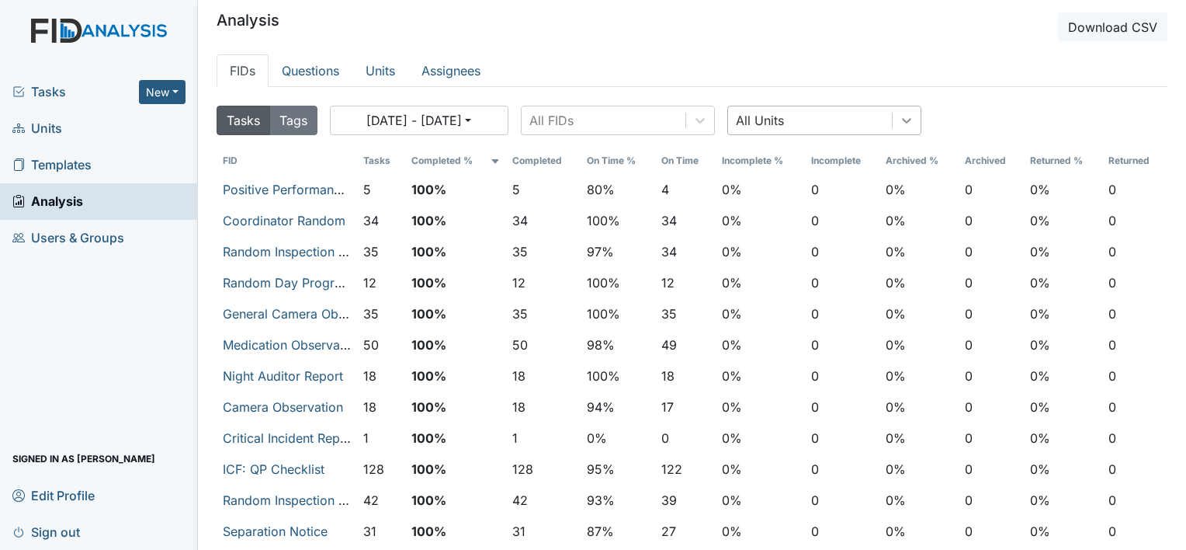
click at [914, 118] on icon at bounding box center [907, 121] width 16 height 16
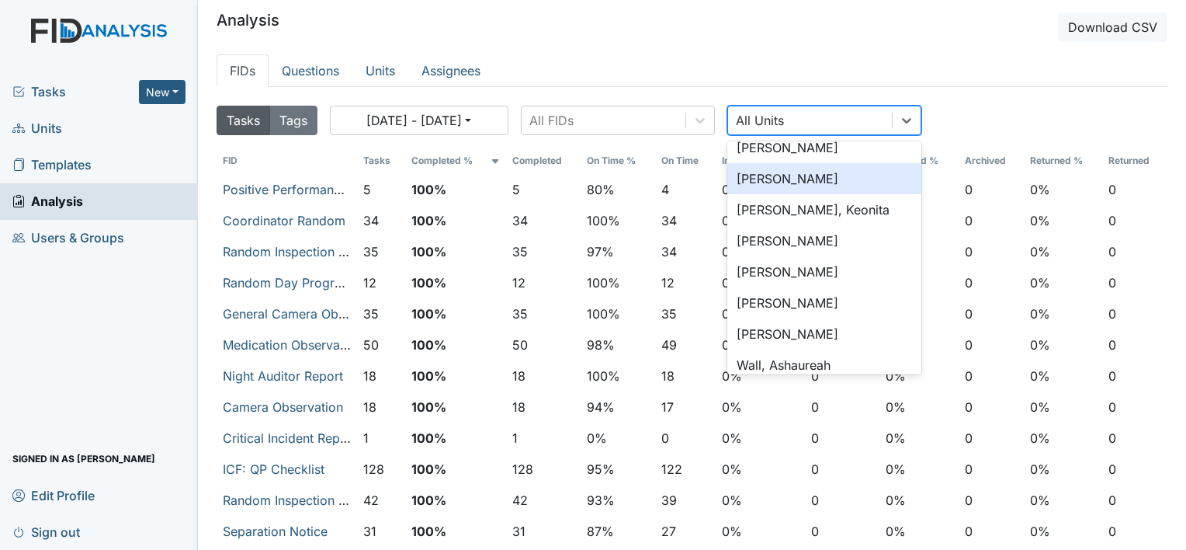
scroll to position [621, 0]
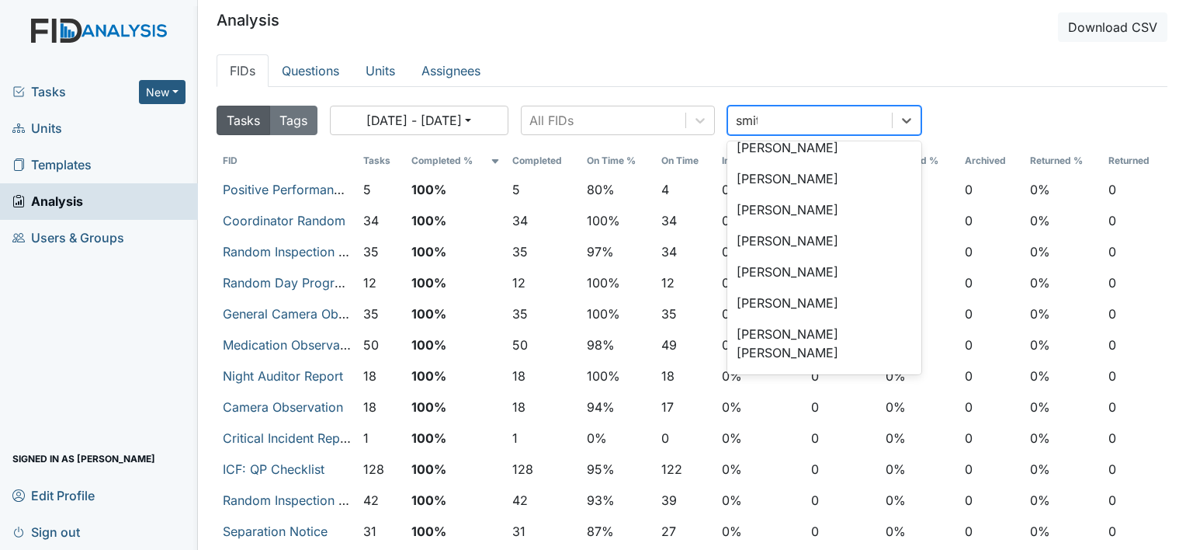
type input "smith"
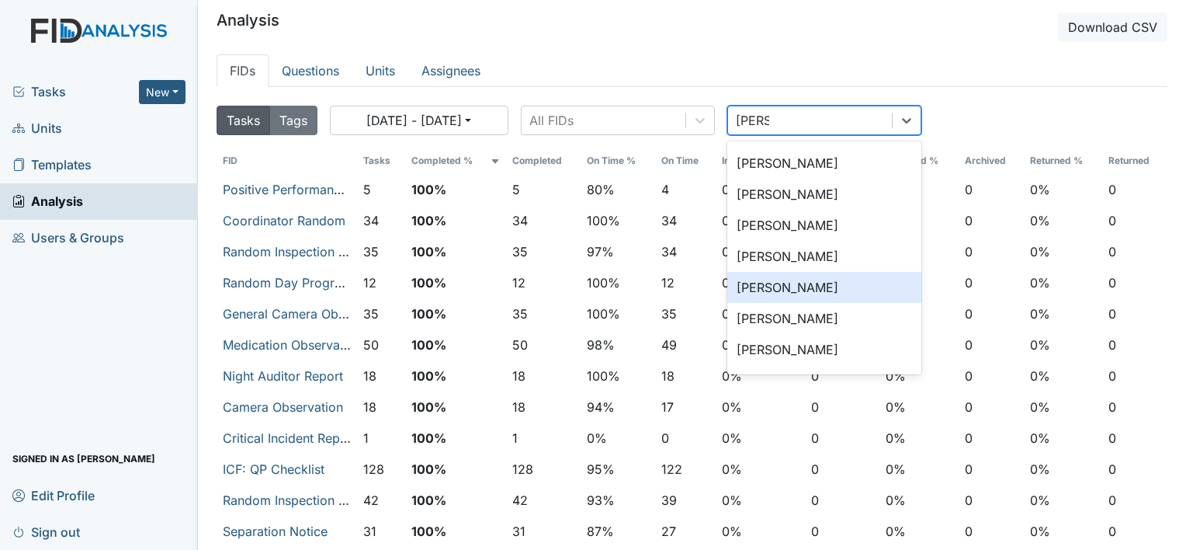
scroll to position [643, 0]
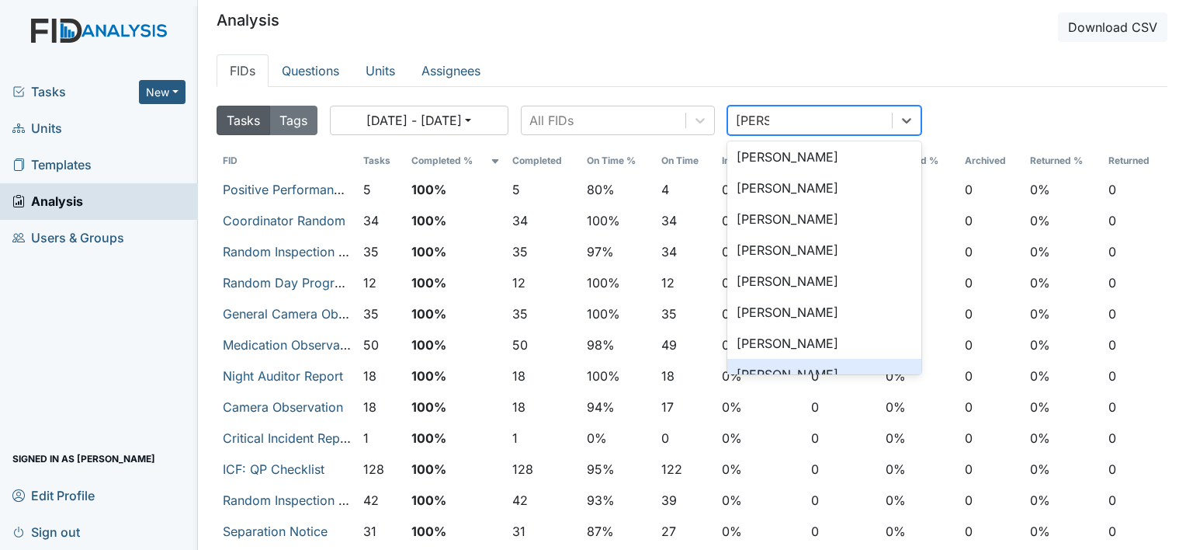
click at [810, 359] on div "[PERSON_NAME]" at bounding box center [824, 374] width 194 height 31
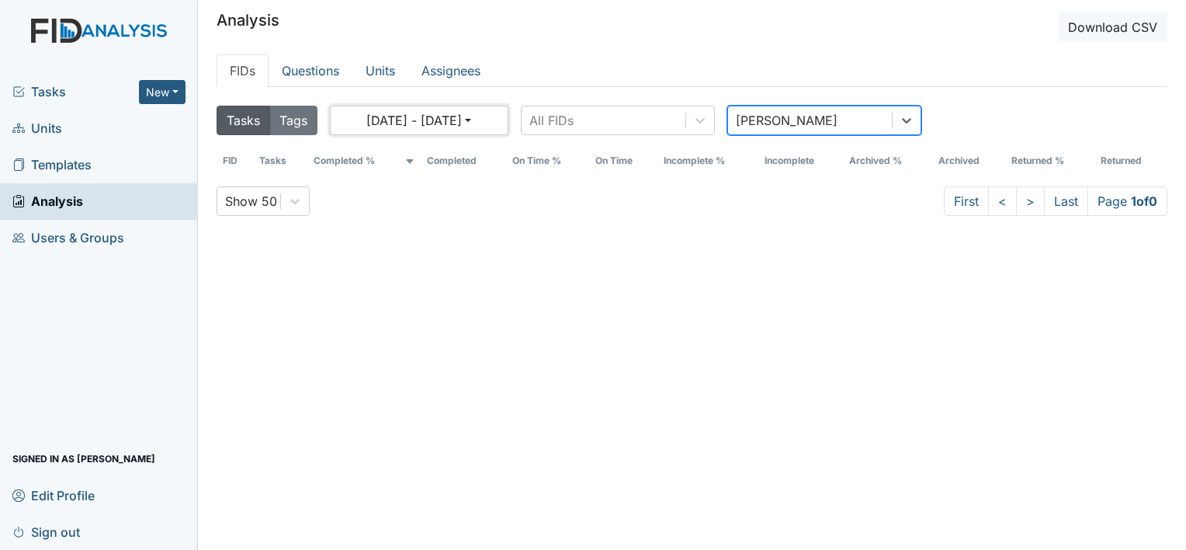
click at [497, 120] on button "[DATE] - [DATE]" at bounding box center [419, 120] width 179 height 29
select select "8"
select select "2025"
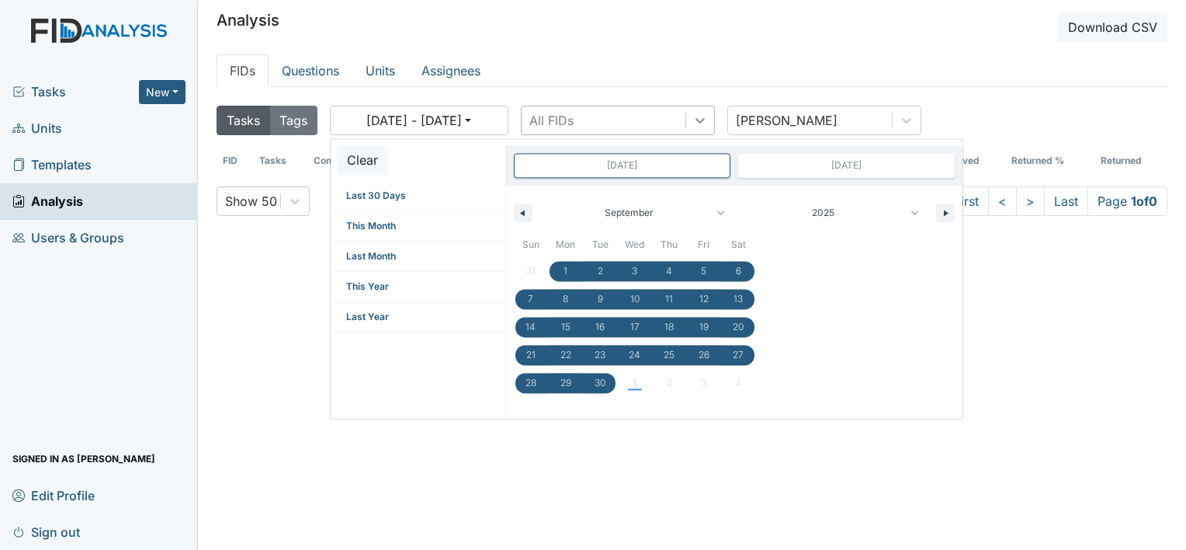
click at [696, 121] on icon at bounding box center [700, 121] width 16 height 16
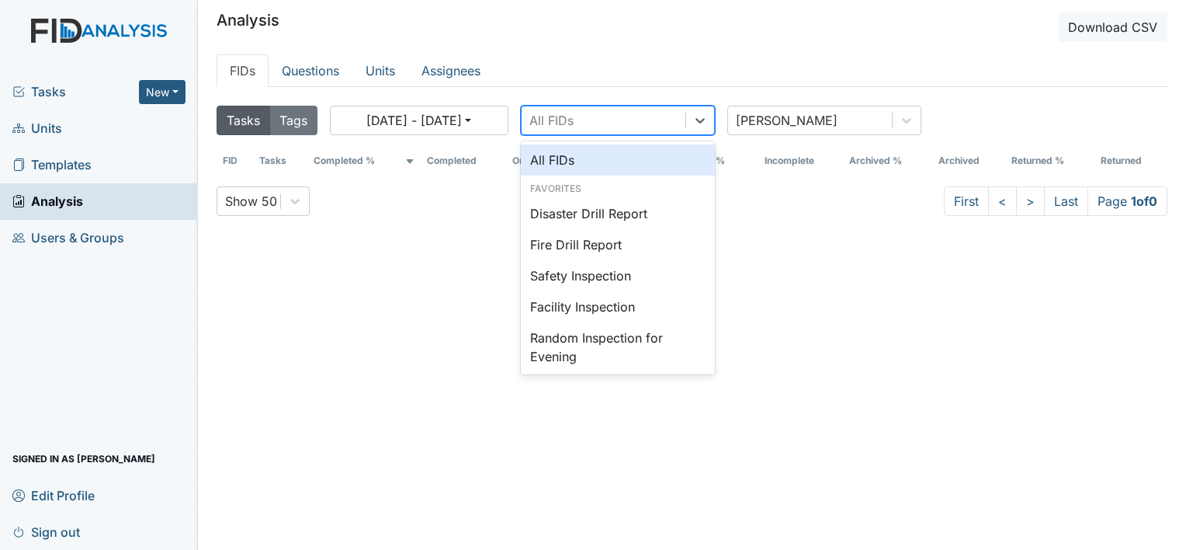
click at [576, 161] on div "All FIDs" at bounding box center [618, 159] width 194 height 31
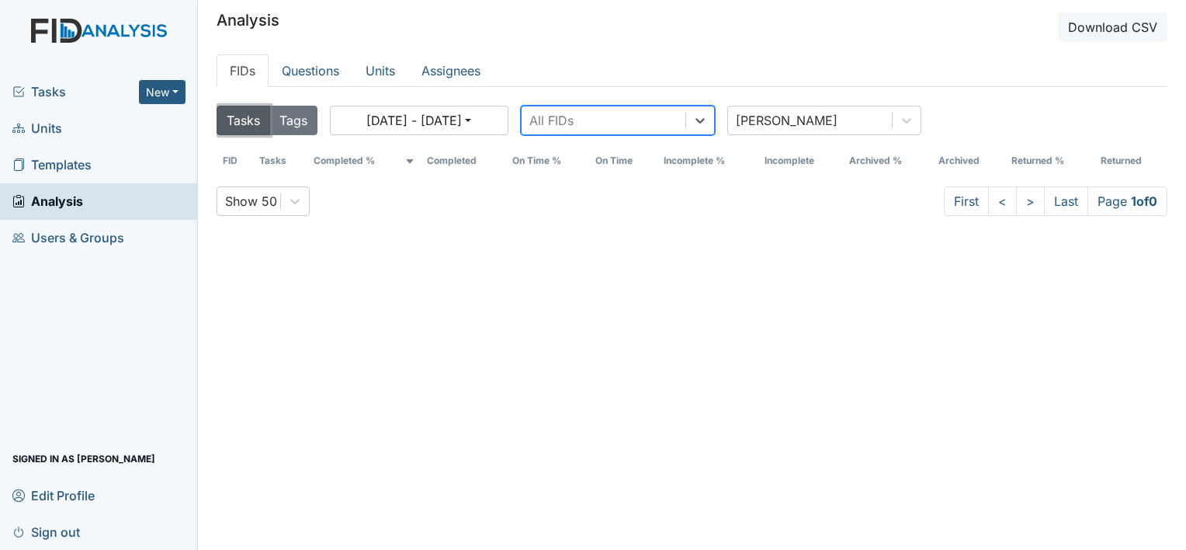
click at [248, 119] on button "Tasks" at bounding box center [244, 120] width 54 height 29
click at [301, 117] on button "Tags" at bounding box center [293, 120] width 48 height 29
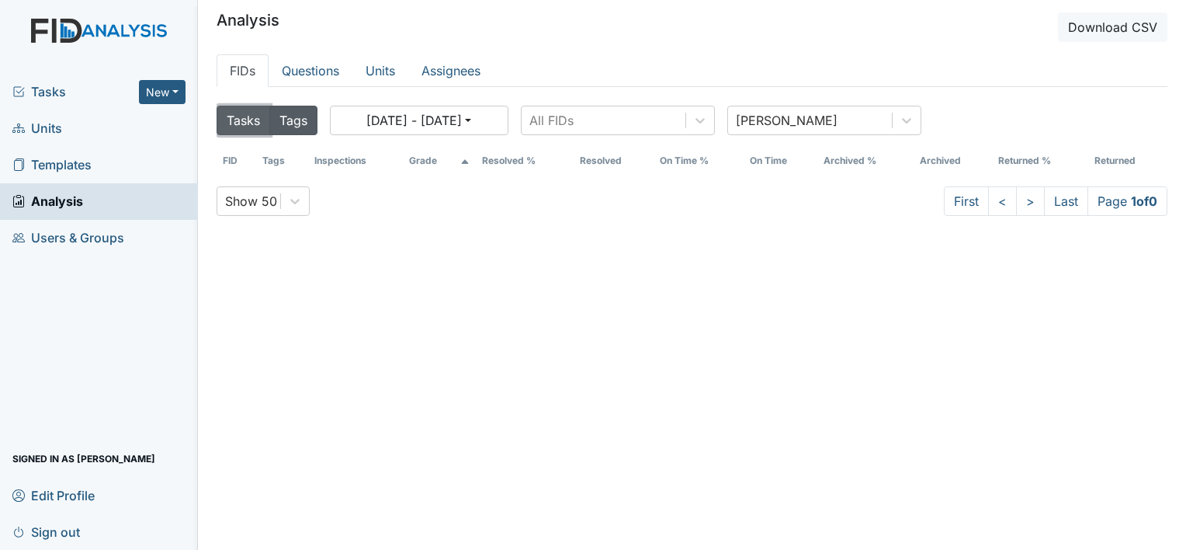
click at [246, 119] on button "Tasks" at bounding box center [244, 120] width 54 height 29
click at [696, 120] on icon at bounding box center [700, 121] width 16 height 16
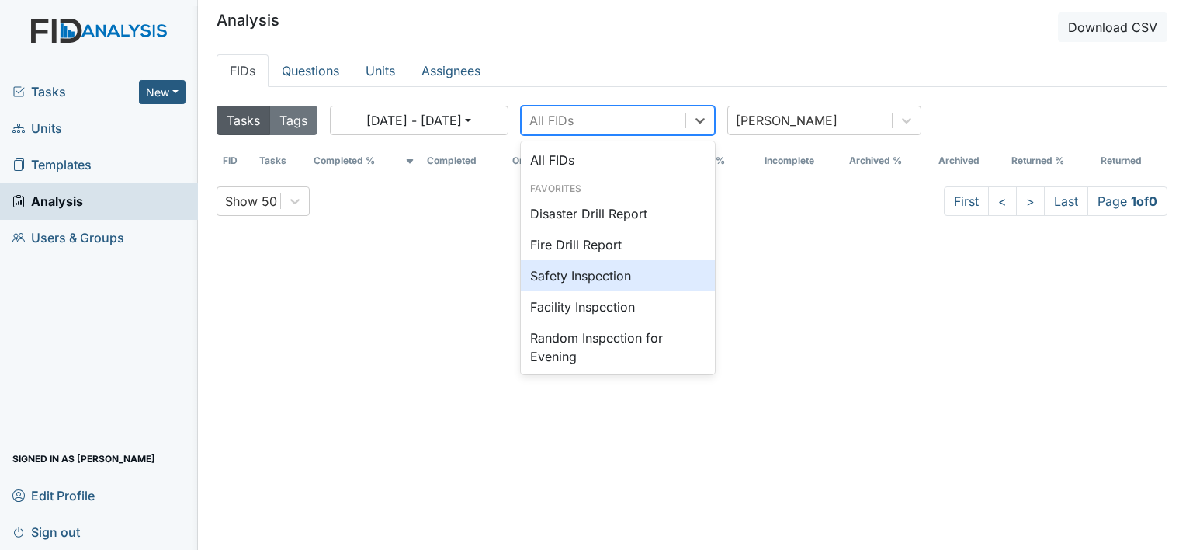
click at [604, 284] on div "Safety Inspection" at bounding box center [618, 275] width 194 height 31
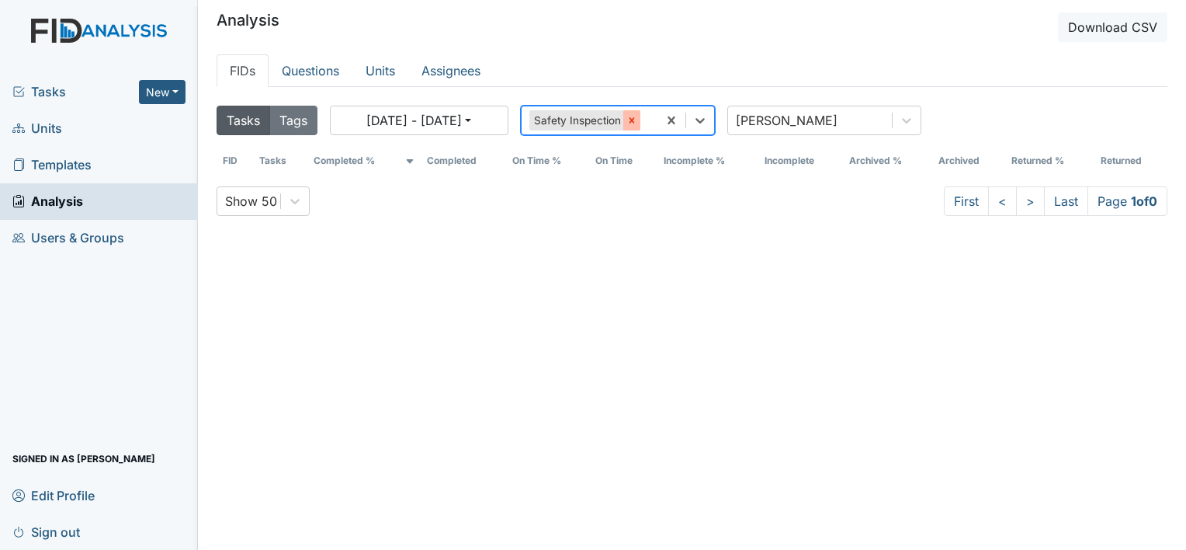
click at [634, 123] on icon at bounding box center [631, 120] width 11 height 11
click at [300, 73] on link "Questions" at bounding box center [311, 70] width 84 height 33
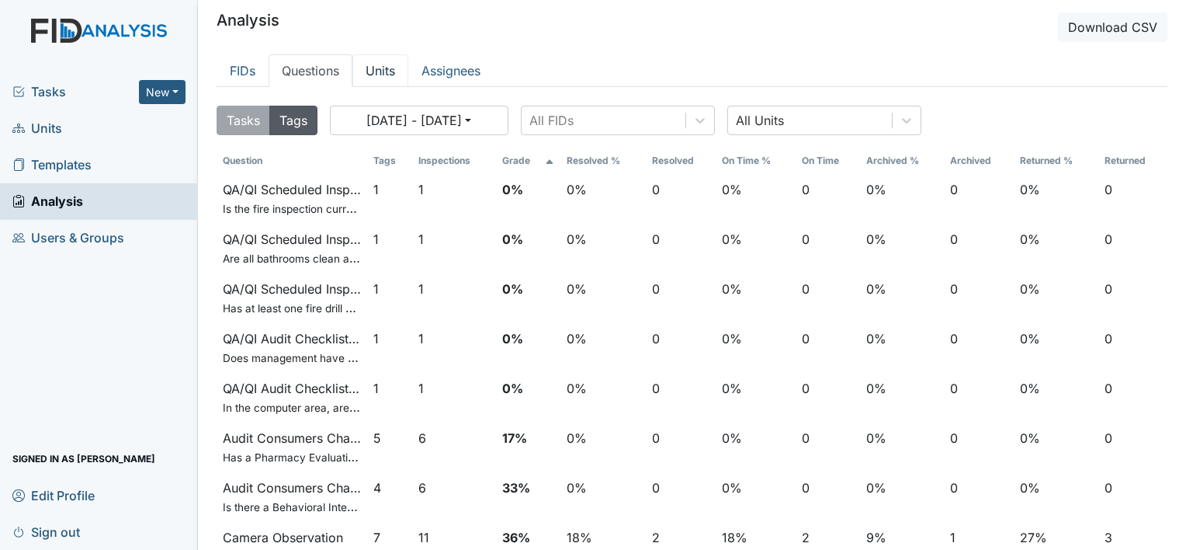
click at [388, 73] on link "Units" at bounding box center [380, 70] width 56 height 33
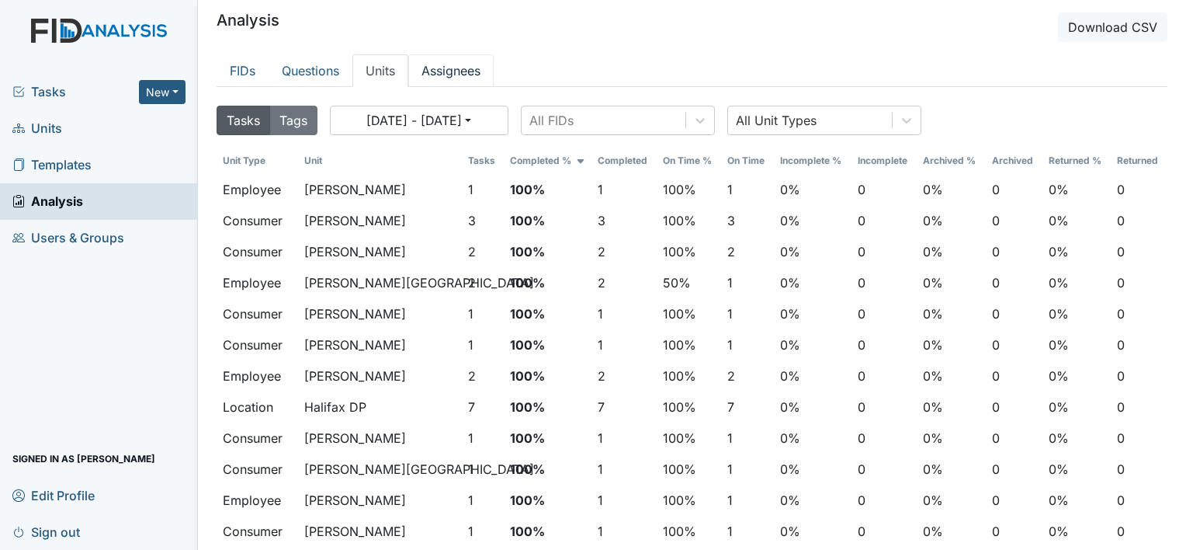
click at [442, 78] on link "Assignees" at bounding box center [450, 70] width 85 height 33
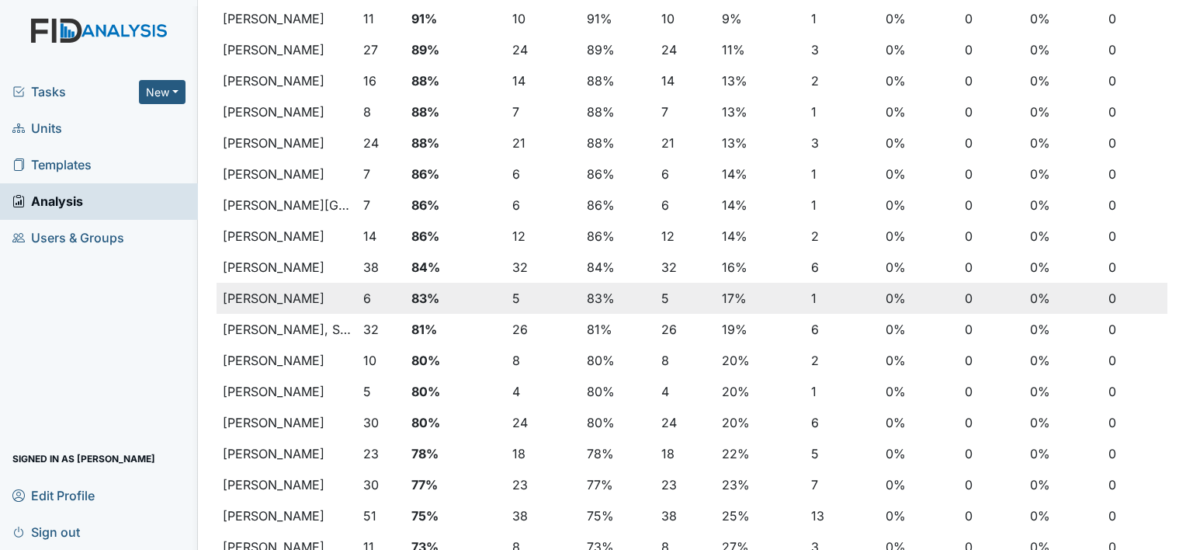
scroll to position [1230, 0]
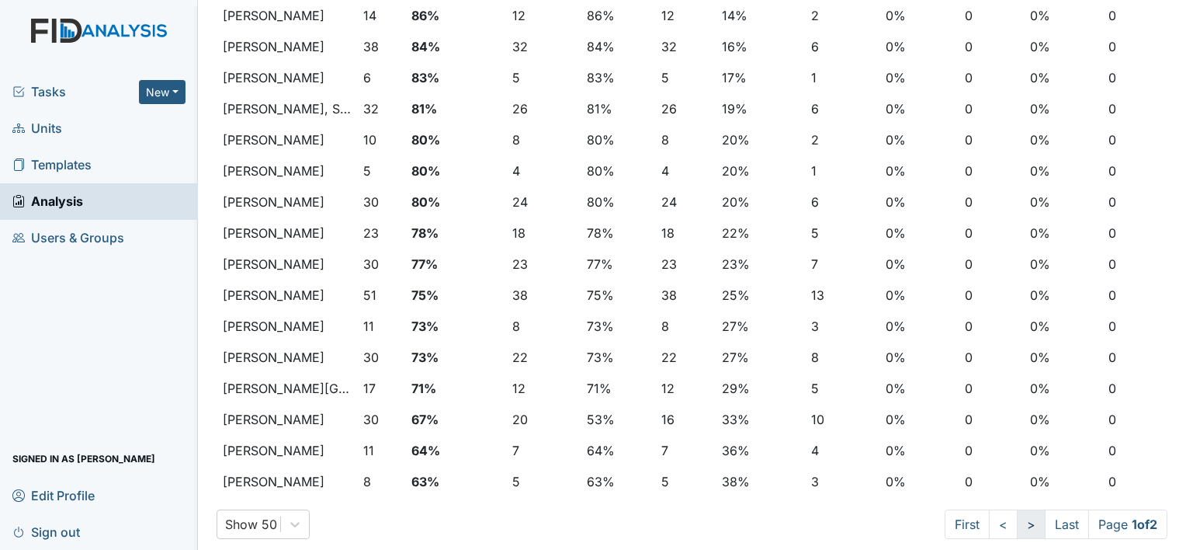
click at [1017, 522] on link ">" at bounding box center [1031, 523] width 29 height 29
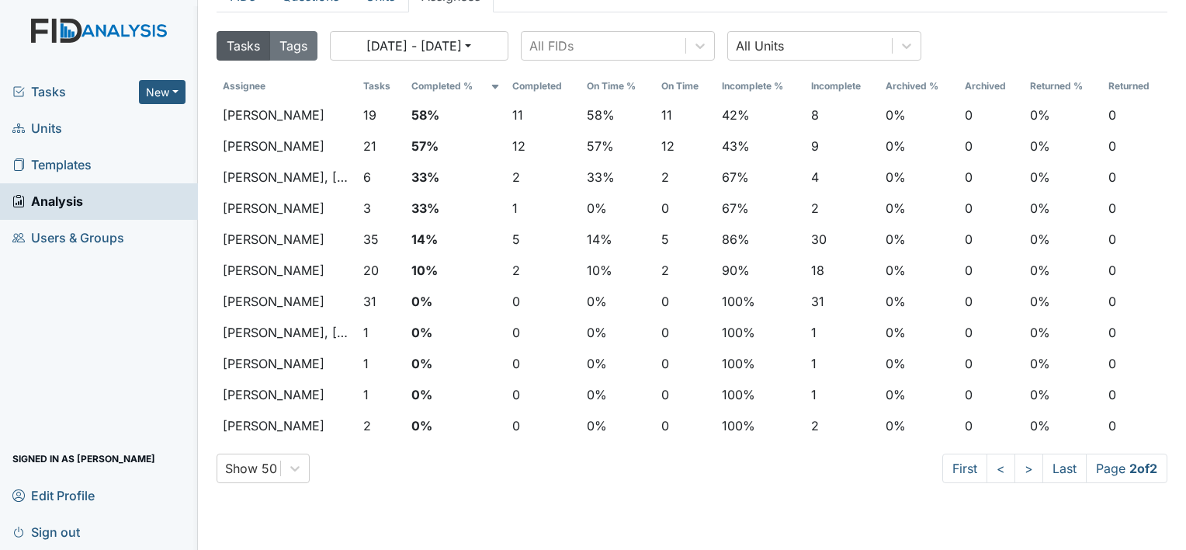
scroll to position [74, 0]
click at [987, 471] on link "<" at bounding box center [1001, 468] width 29 height 29
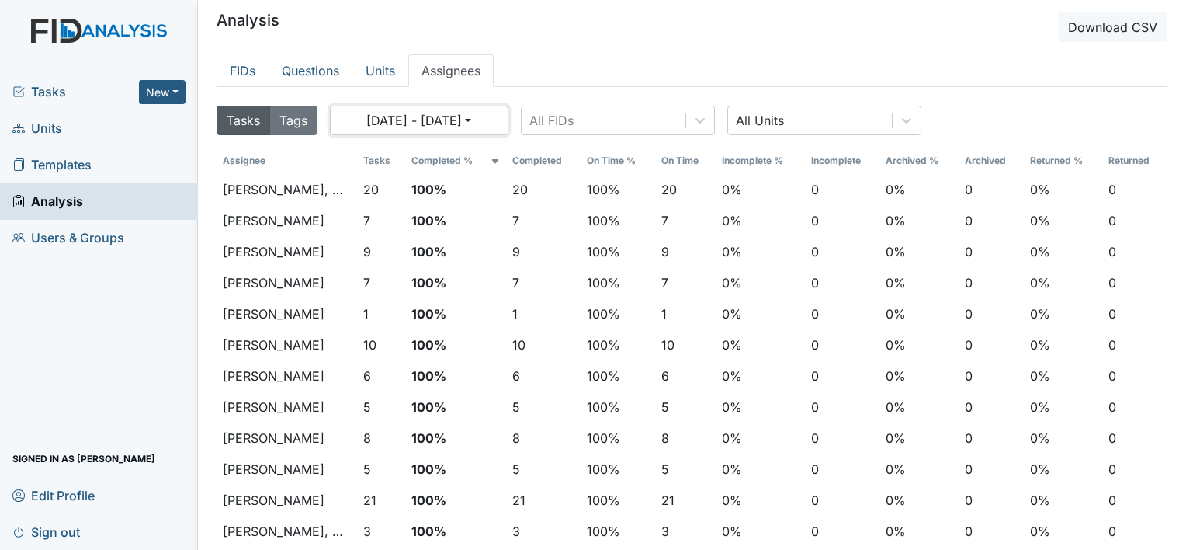
click at [494, 115] on button "[DATE] - [DATE]" at bounding box center [419, 120] width 179 height 29
select select "8"
select select "2025"
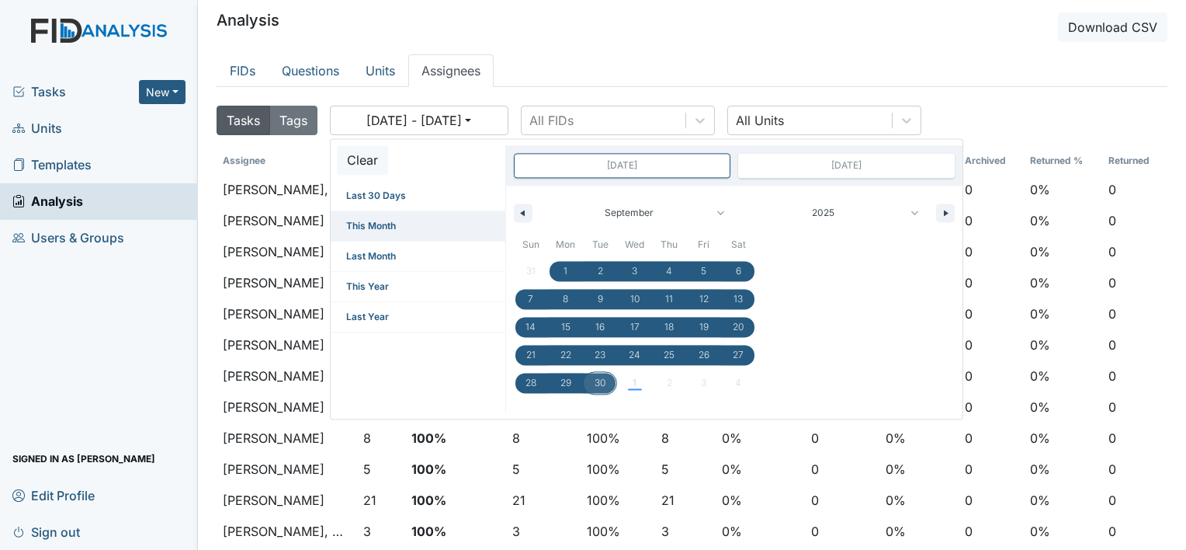
click at [376, 222] on span "This Month" at bounding box center [418, 225] width 175 height 29
type input "[DATE]"
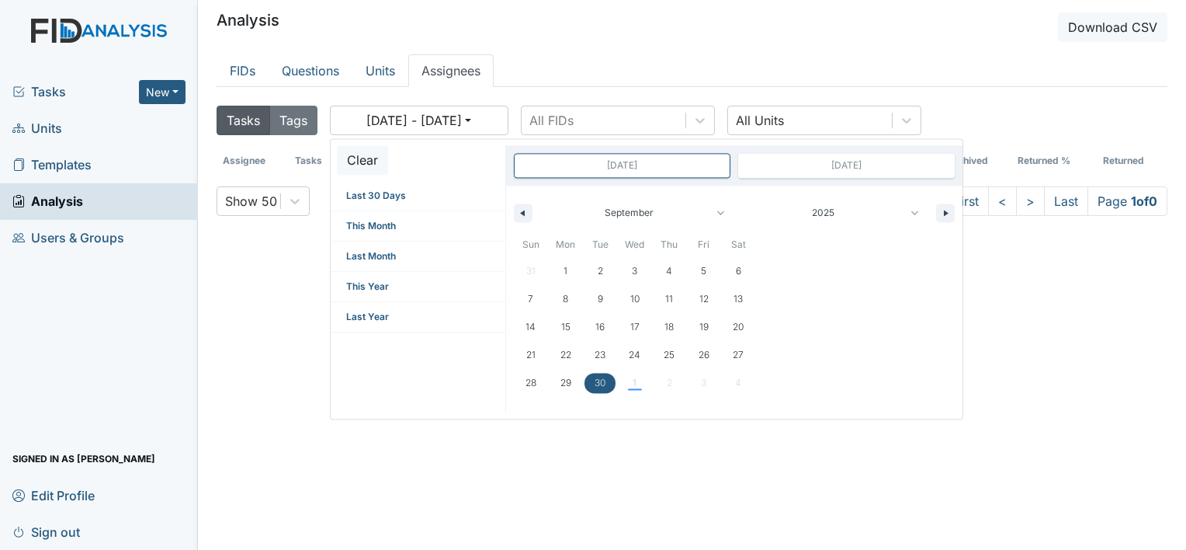
click at [721, 423] on div "Tasks Tags [DATE] - [DATE] Clear Last 30 Days This Month Last Month This Year L…" at bounding box center [692, 361] width 951 height 525
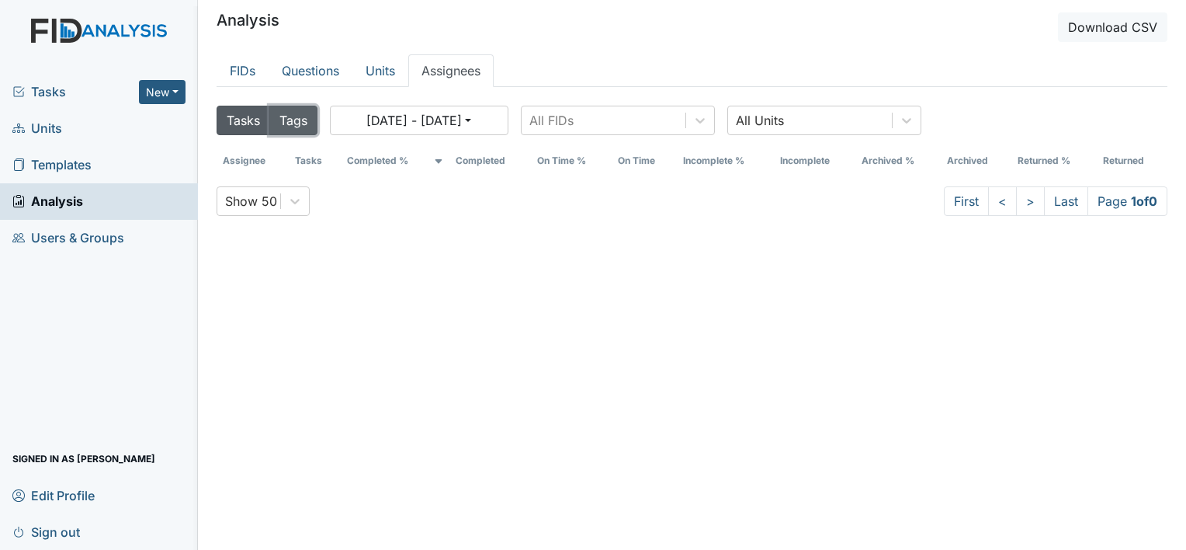
click at [293, 116] on button "Tags" at bounding box center [293, 120] width 48 height 29
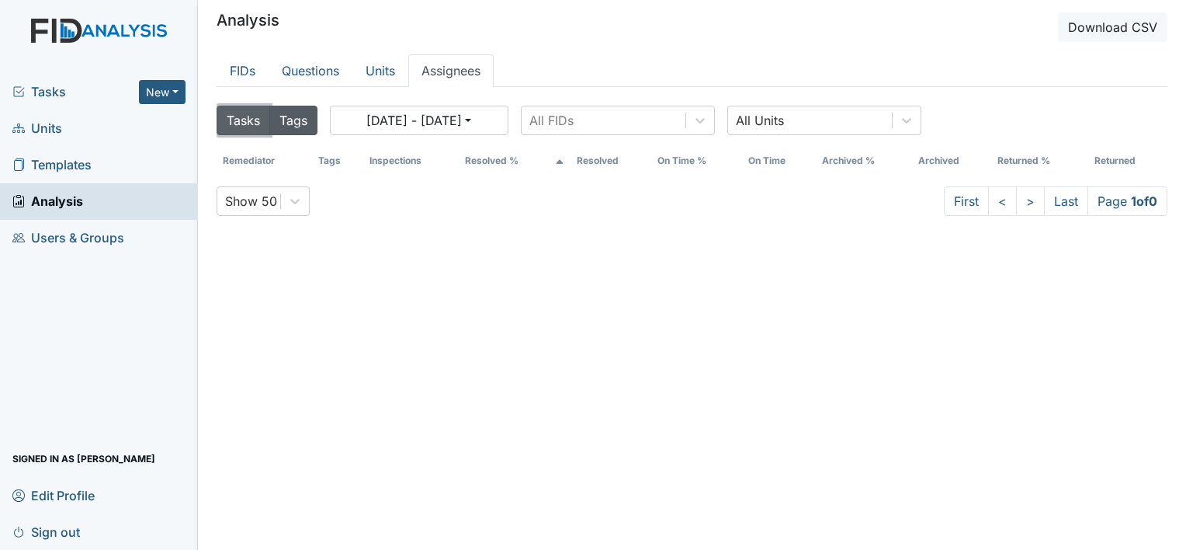
click at [239, 126] on button "Tasks" at bounding box center [244, 120] width 54 height 29
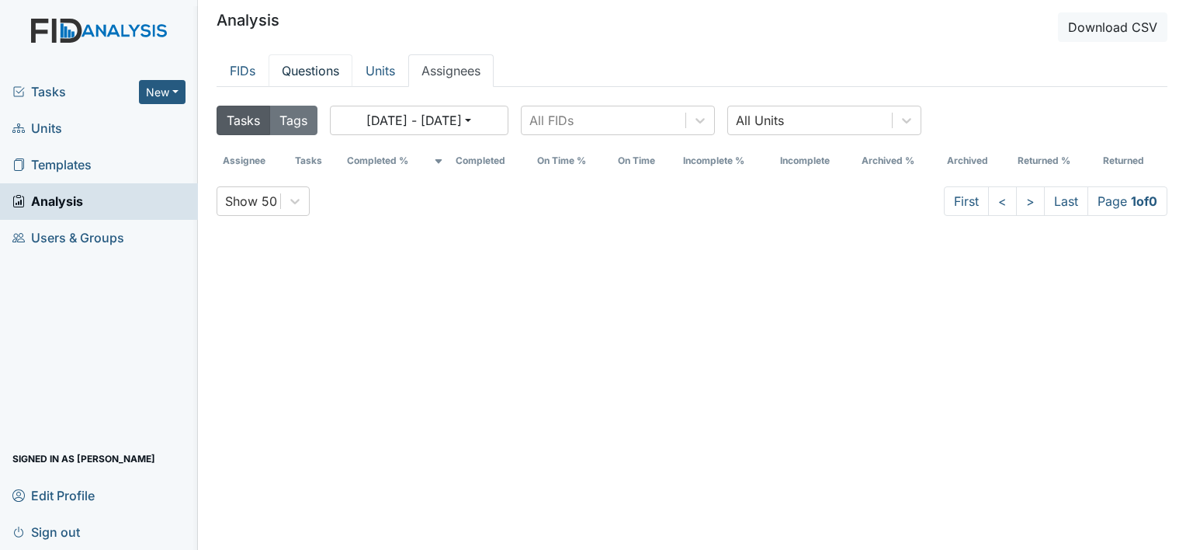
click at [319, 72] on link "Questions" at bounding box center [311, 70] width 84 height 33
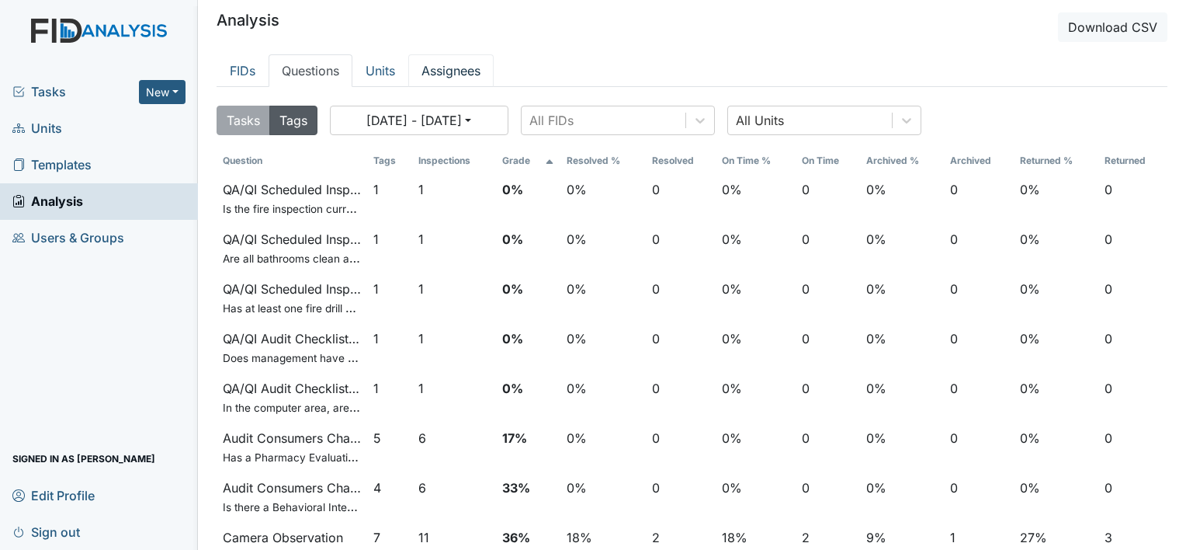
click at [460, 71] on link "Assignees" at bounding box center [450, 70] width 85 height 33
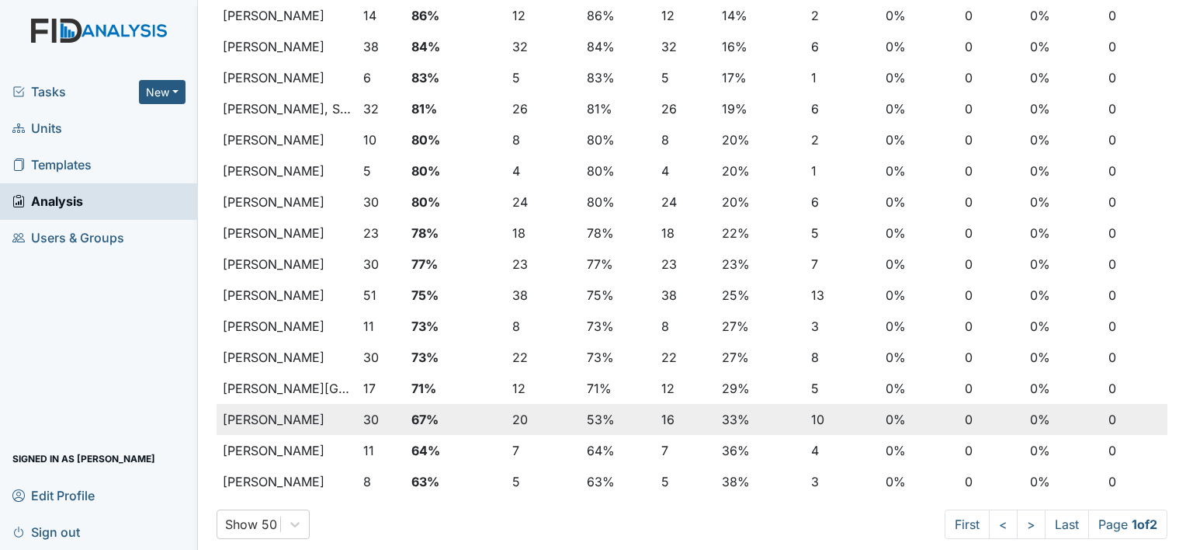
scroll to position [1230, 0]
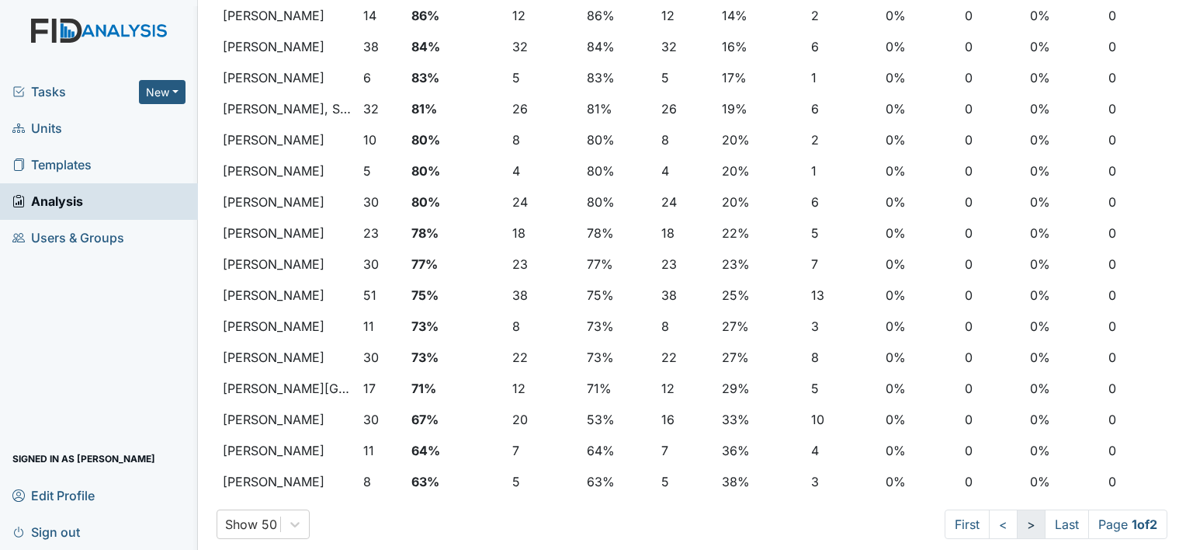
click at [1017, 527] on link ">" at bounding box center [1031, 523] width 29 height 29
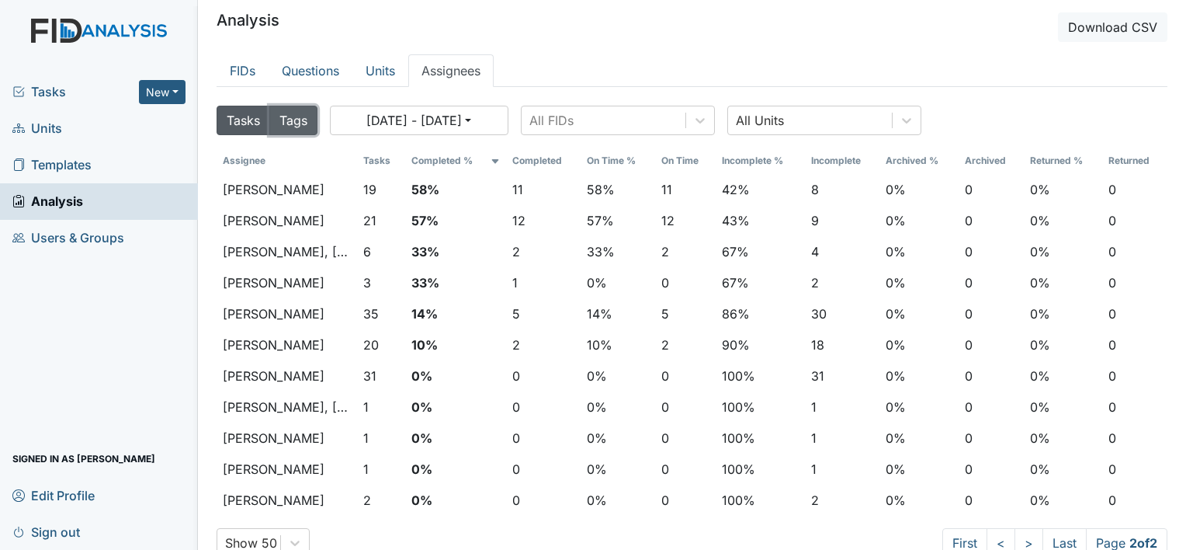
click at [293, 124] on button "Tags" at bounding box center [293, 120] width 48 height 29
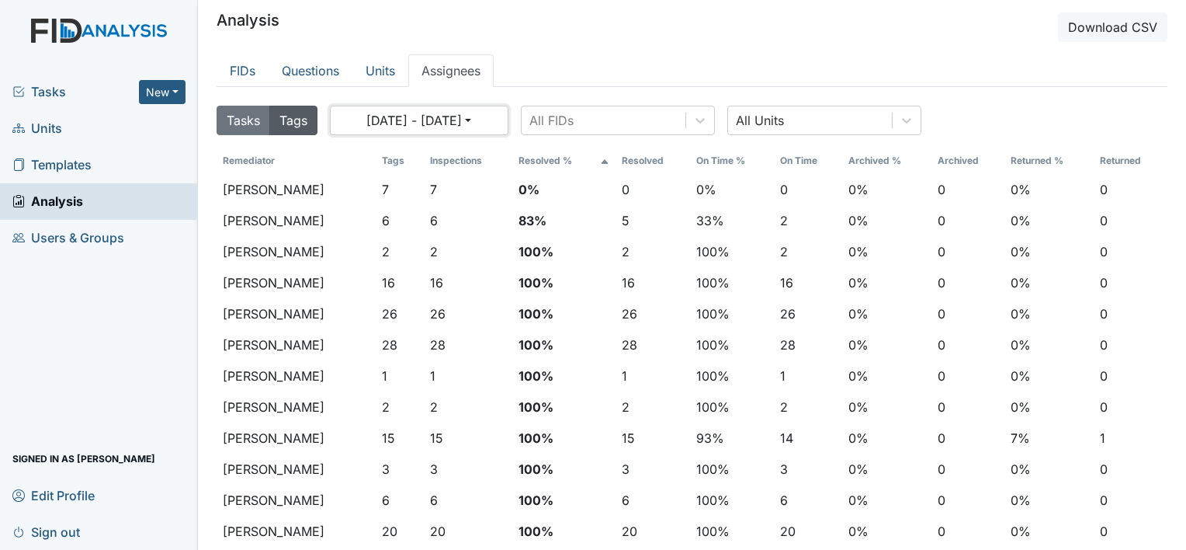
click at [500, 122] on button "[DATE] - [DATE]" at bounding box center [419, 120] width 179 height 29
select select "8"
select select "2025"
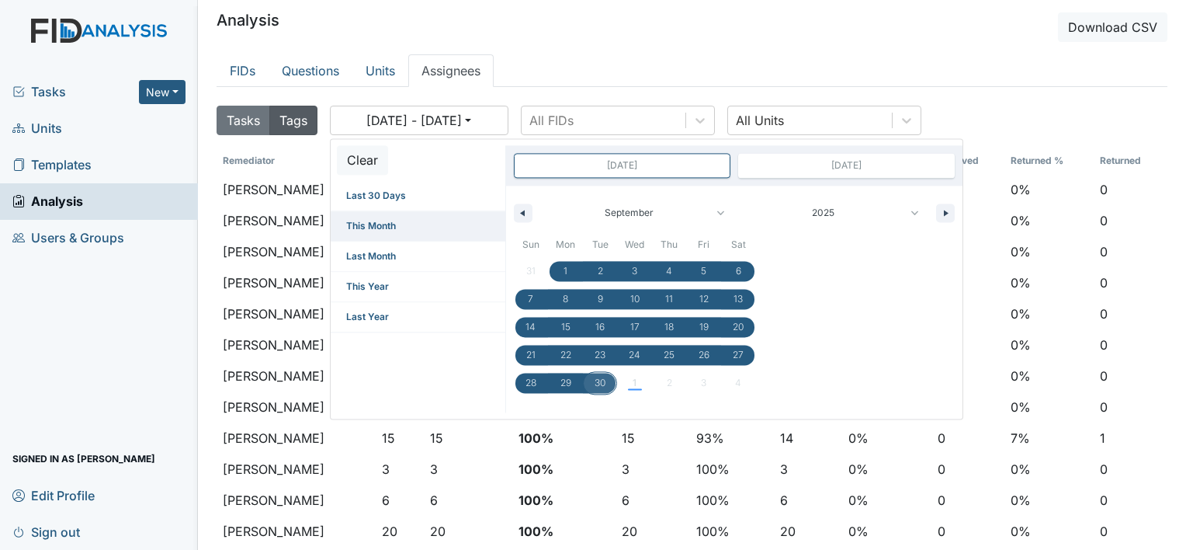
click at [371, 221] on span "This Month" at bounding box center [418, 225] width 175 height 29
type input "[DATE]"
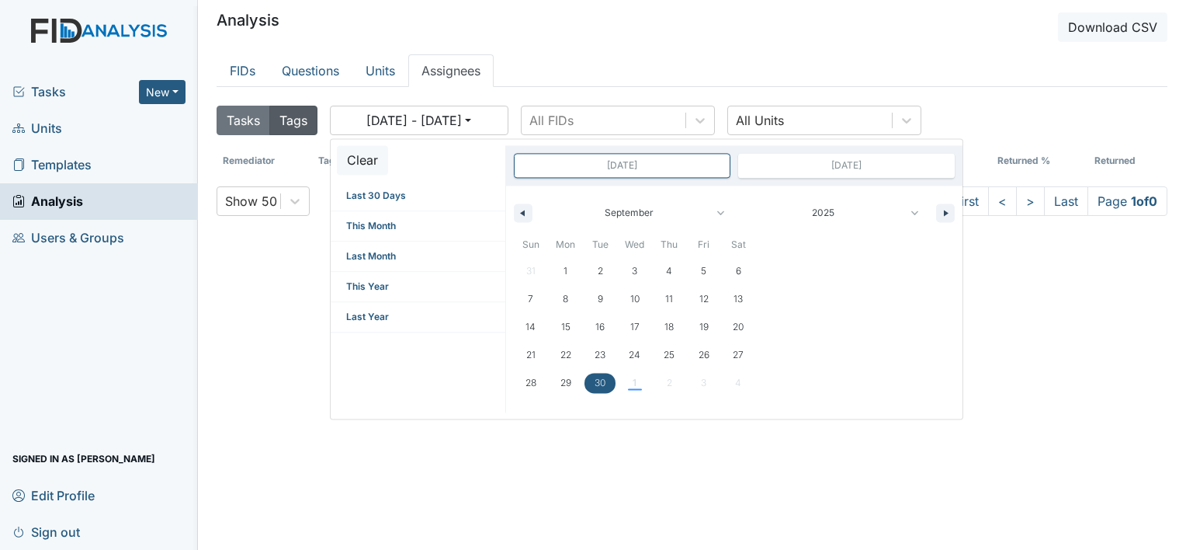
click at [450, 454] on div "Tasks Tags [DATE] - [DATE] Clear Last 30 Days This Month Last Month This Year L…" at bounding box center [692, 361] width 951 height 525
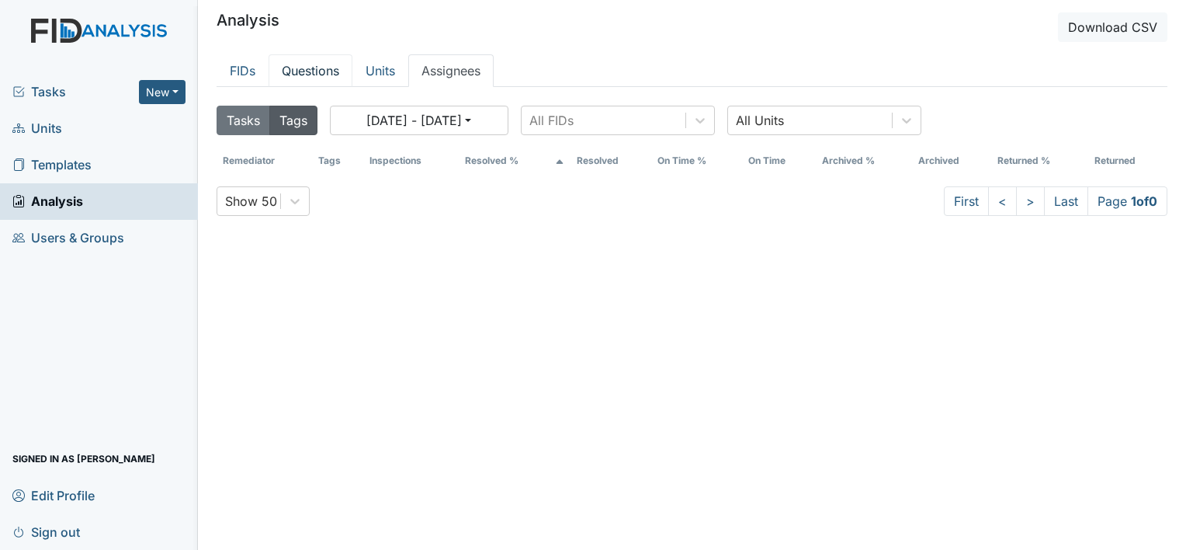
click at [331, 69] on link "Questions" at bounding box center [311, 70] width 84 height 33
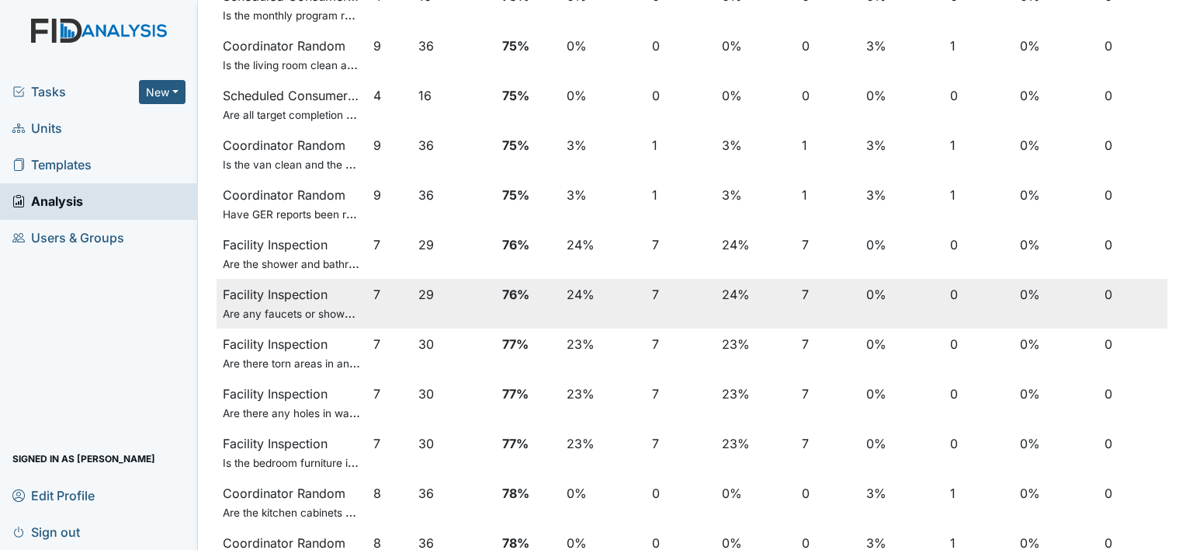
scroll to position [2161, 0]
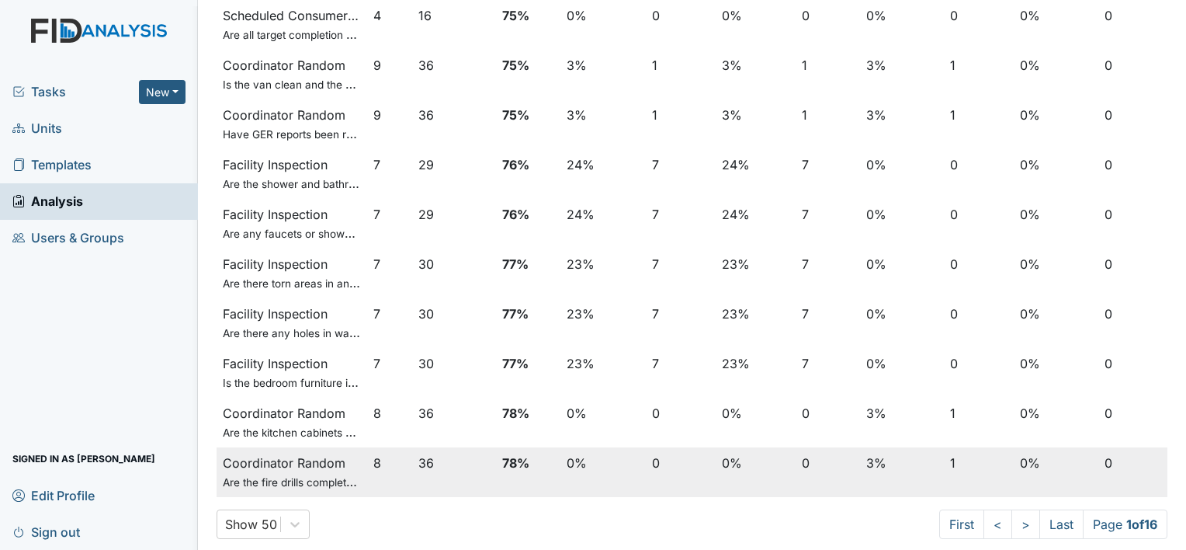
click at [320, 478] on span "Are the fire drills completed for the most recent month?" at bounding box center [359, 482] width 273 height 16
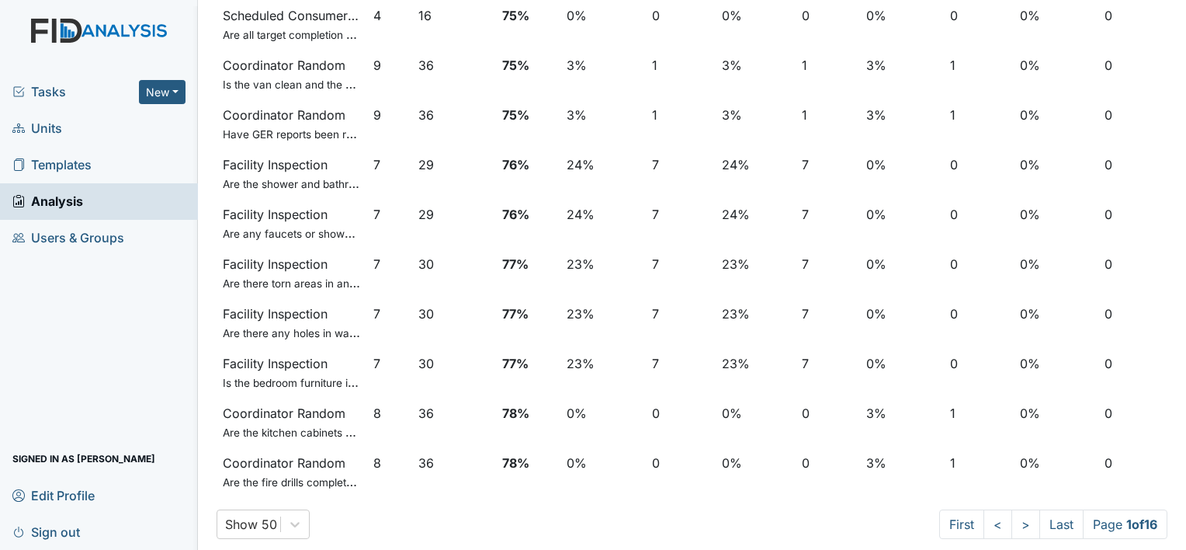
click at [53, 134] on span "Units" at bounding box center [37, 128] width 50 height 24
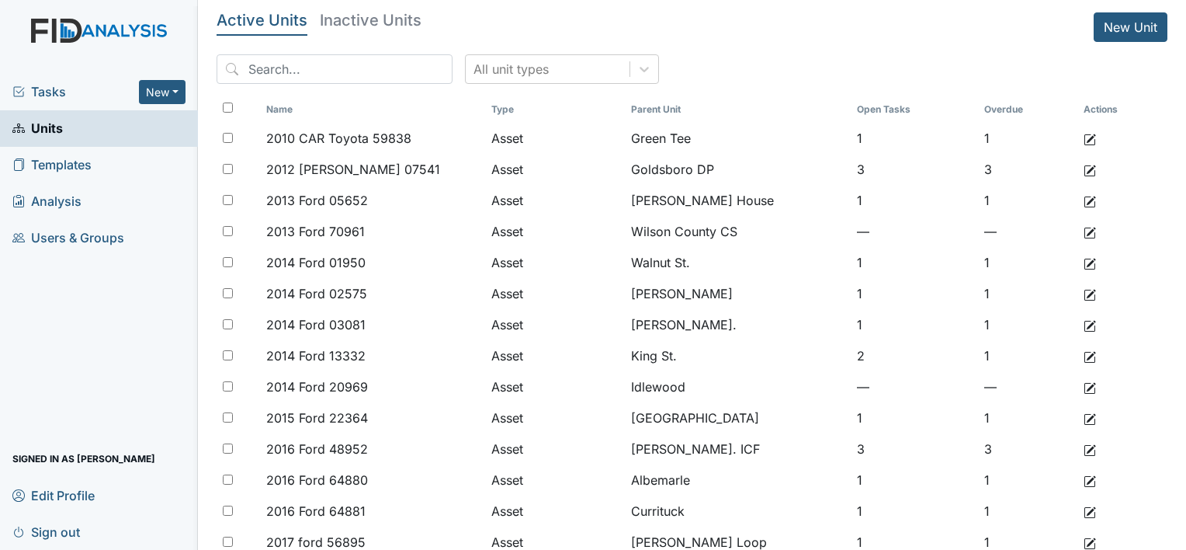
click at [73, 497] on span "Edit Profile" at bounding box center [53, 495] width 82 height 24
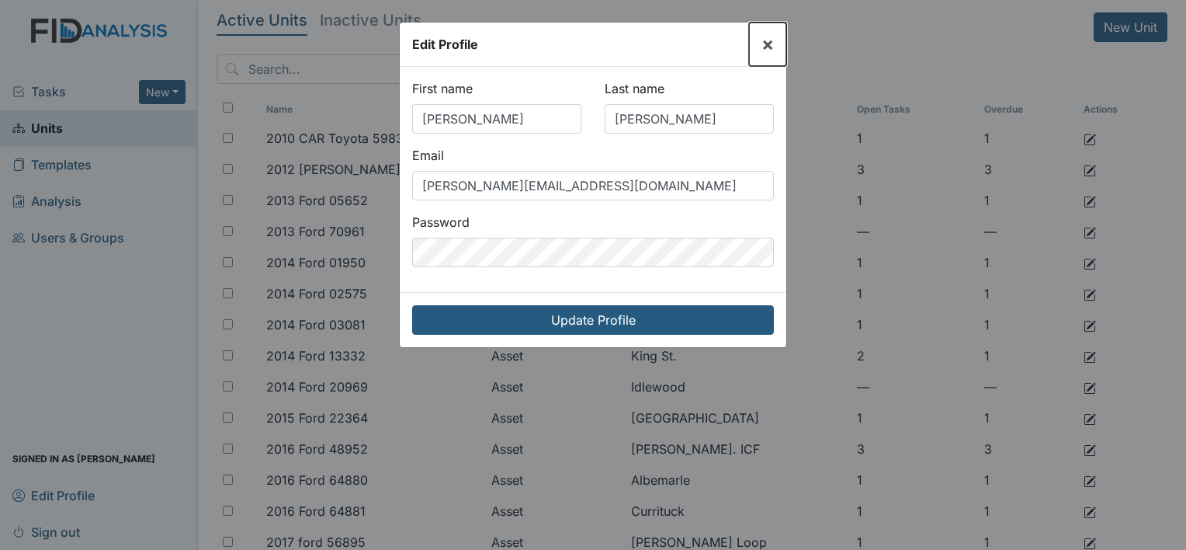
click at [769, 46] on span "×" at bounding box center [768, 44] width 12 height 23
